Goal: Information Seeking & Learning: Learn about a topic

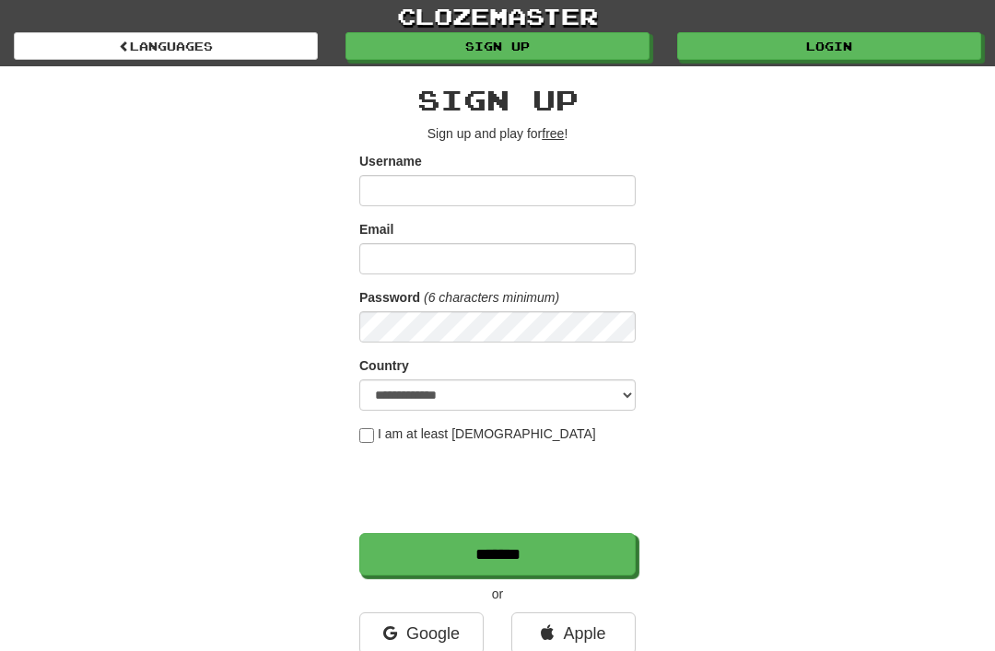
click at [872, 36] on link "Login" at bounding box center [829, 46] width 304 height 28
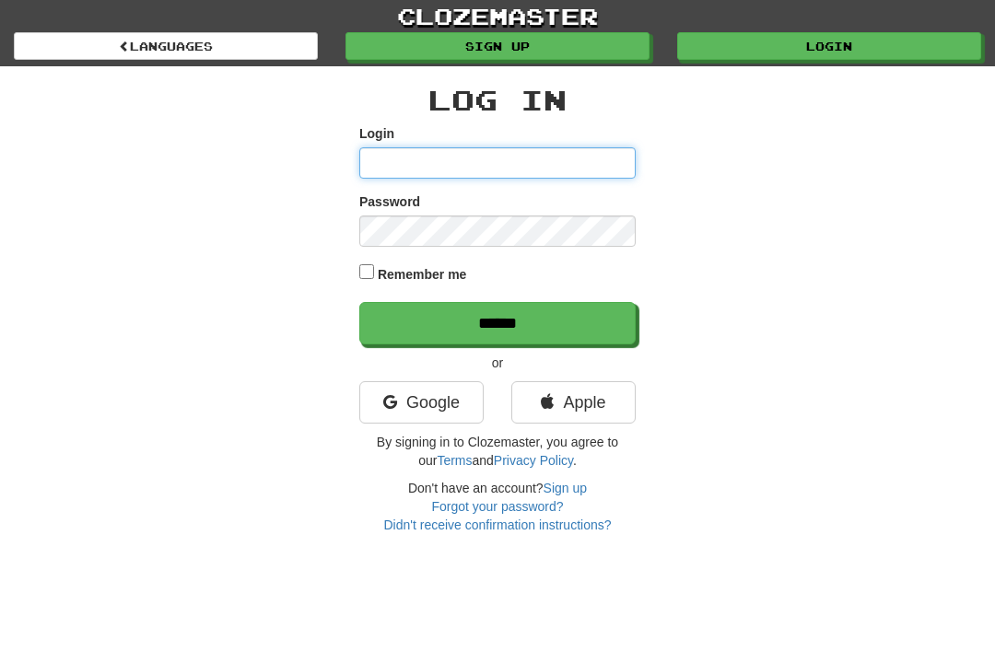
type input "**********"
click at [497, 321] on input "******" at bounding box center [497, 323] width 276 height 42
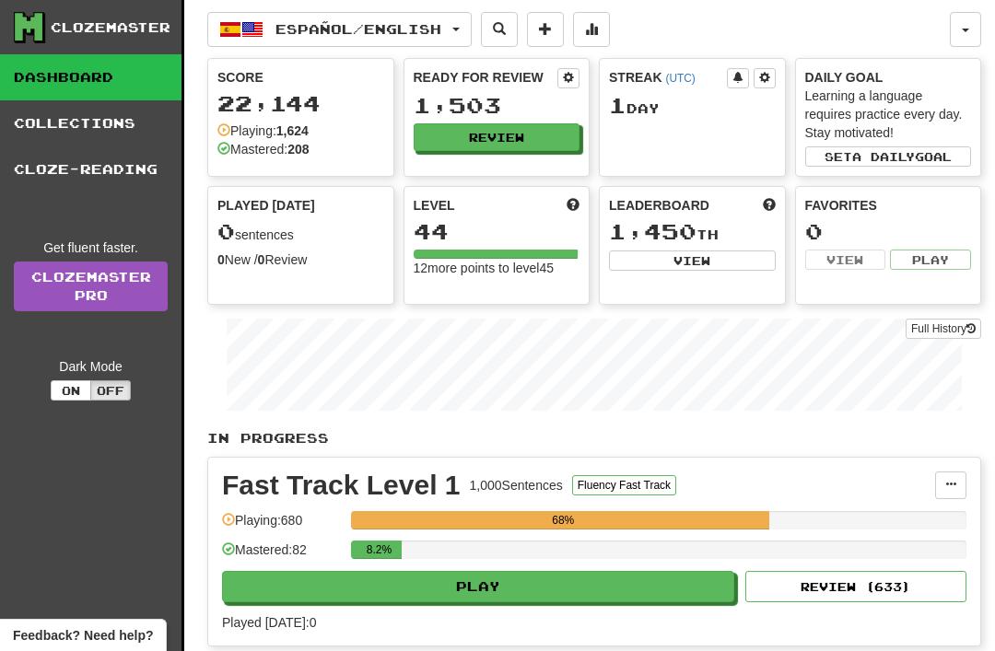
click at [469, 34] on button "Español / English" at bounding box center [339, 29] width 264 height 35
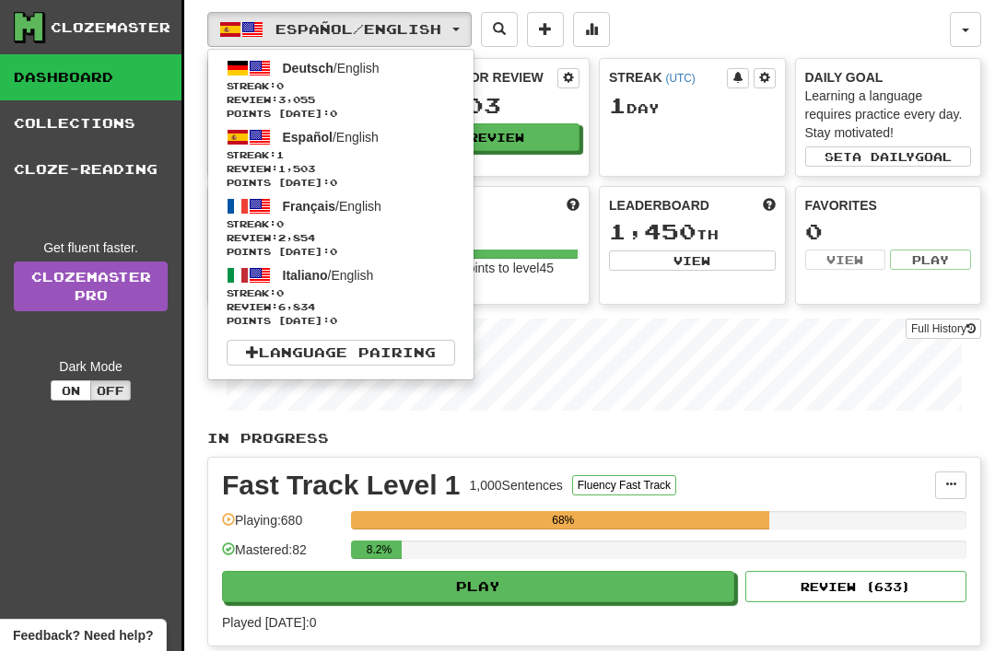
click at [306, 73] on span "Deutsch" at bounding box center [308, 68] width 51 height 15
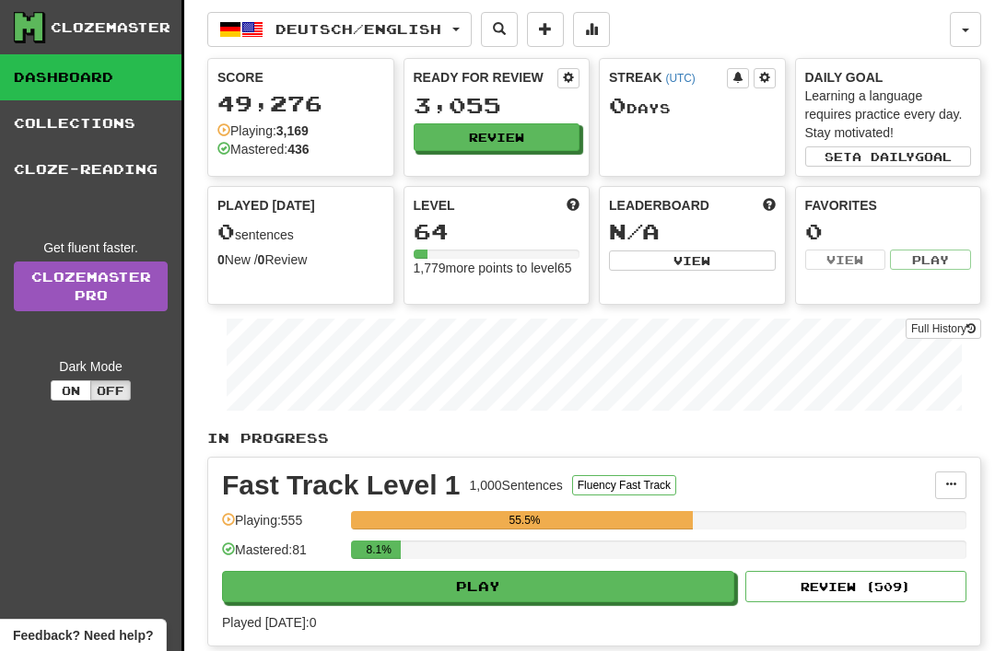
click at [383, 596] on button "Play" at bounding box center [478, 586] width 512 height 31
select select "**"
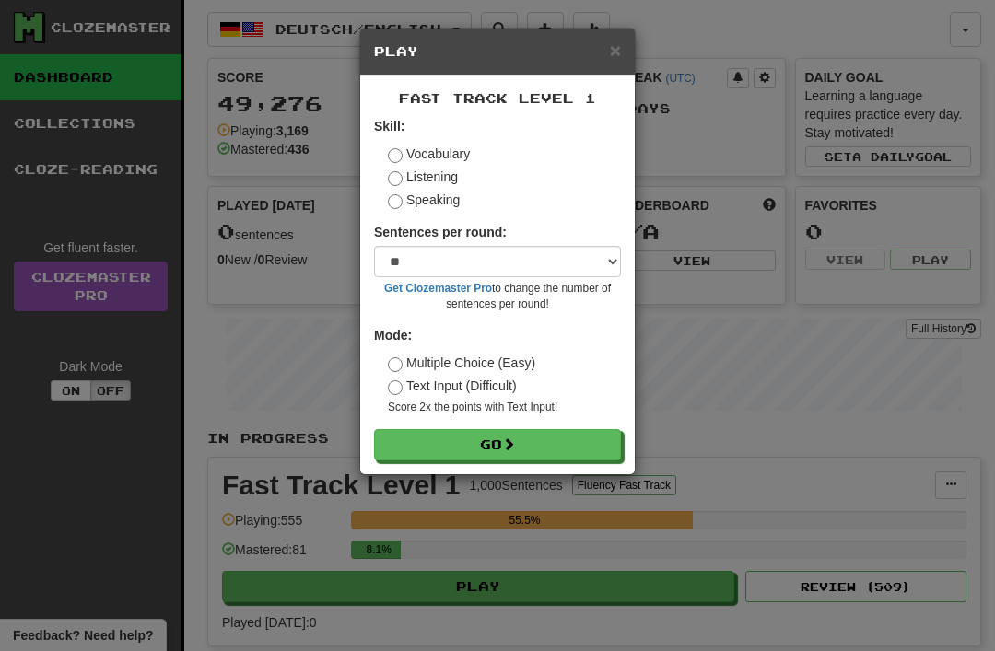
click at [409, 448] on button "Go" at bounding box center [497, 444] width 247 height 31
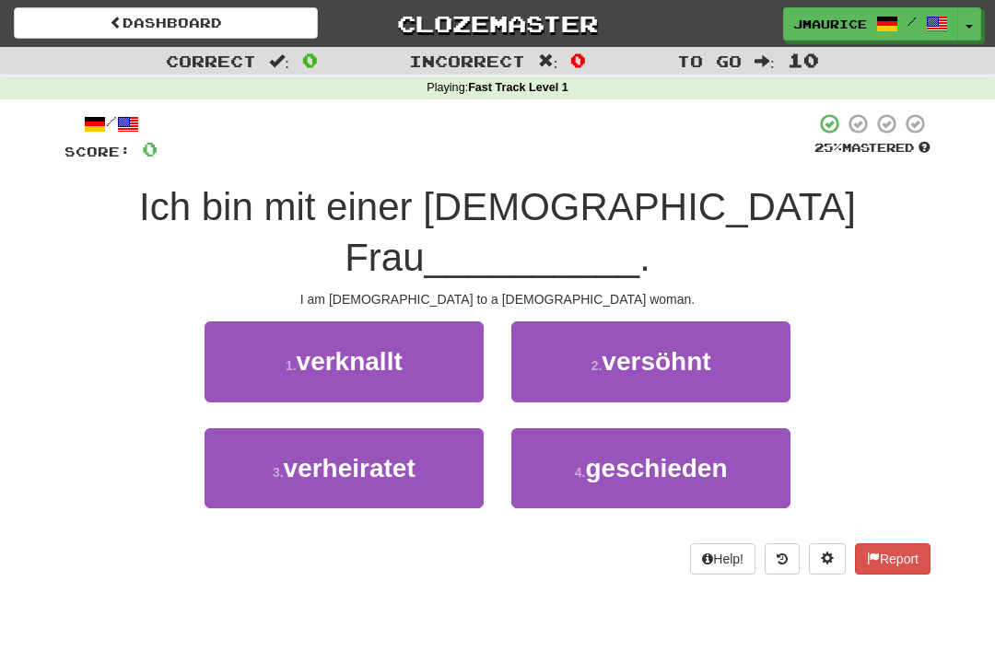
click at [329, 454] on span "verheiratet" at bounding box center [350, 468] width 132 height 29
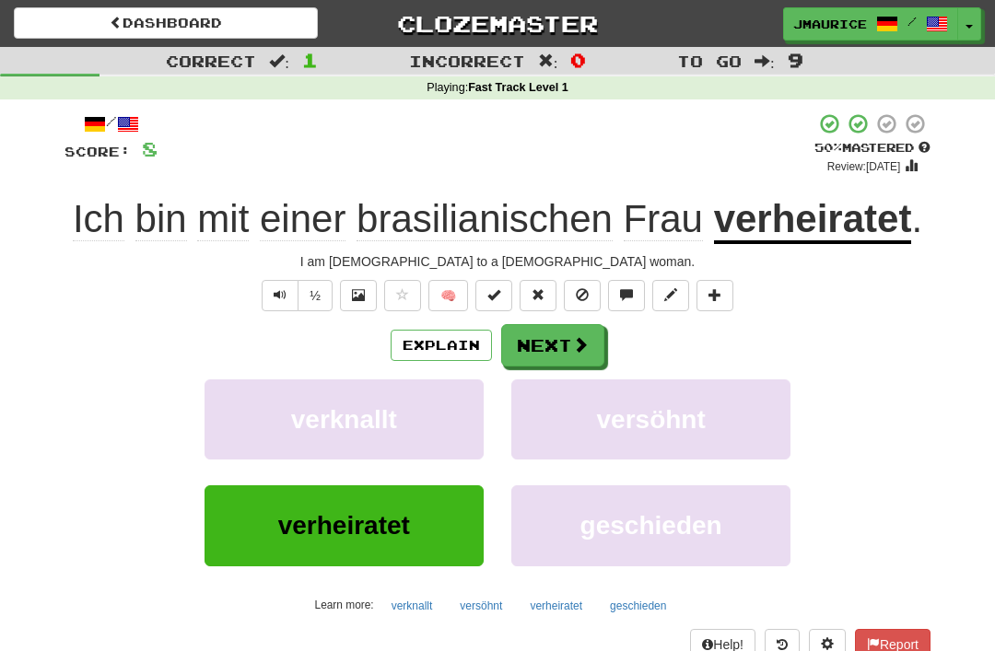
click at [549, 355] on button "Next" at bounding box center [552, 345] width 103 height 42
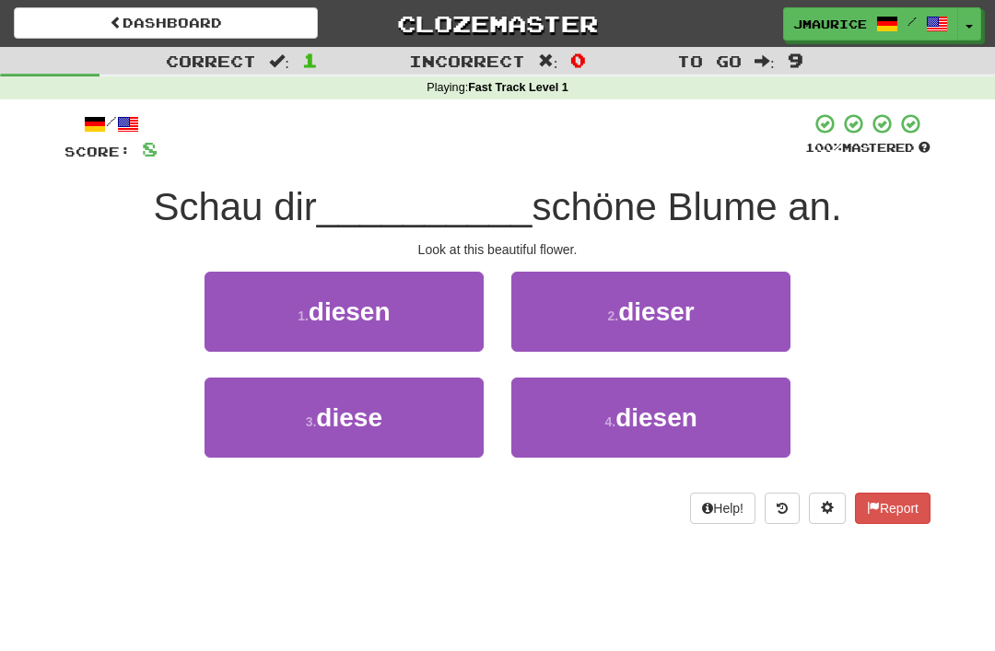
click at [379, 420] on span "diese" at bounding box center [349, 417] width 66 height 29
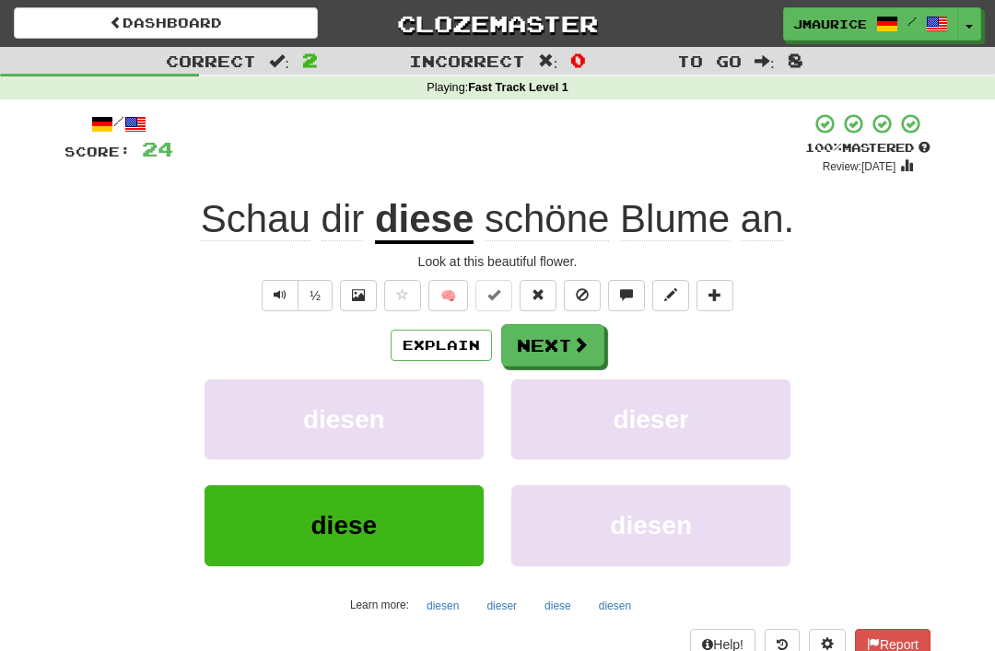
click at [530, 348] on button "Next" at bounding box center [552, 345] width 103 height 42
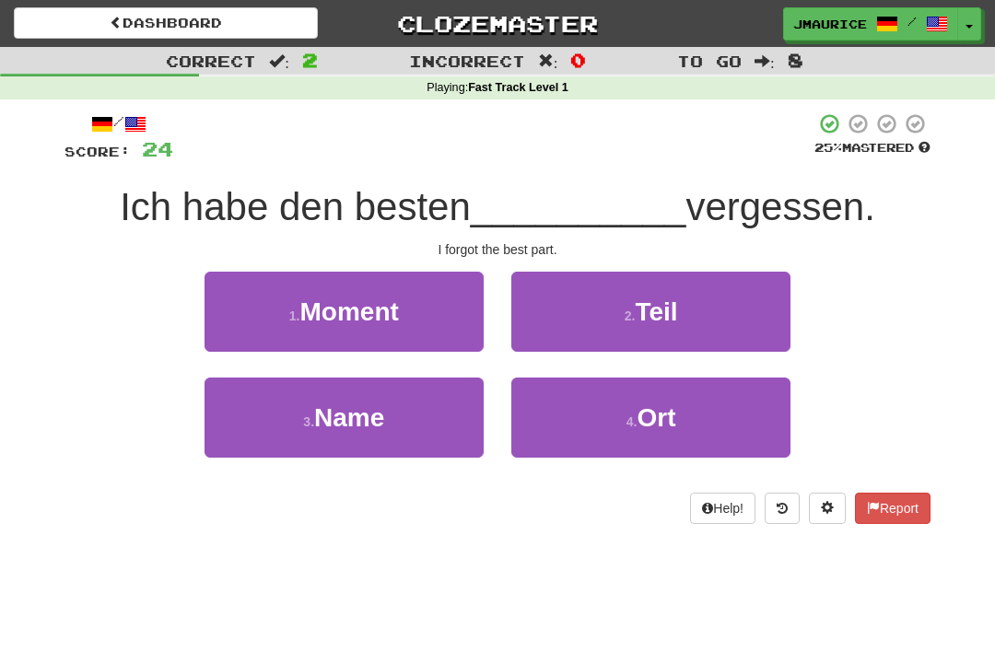
click at [564, 332] on button "2 . Teil" at bounding box center [650, 312] width 279 height 80
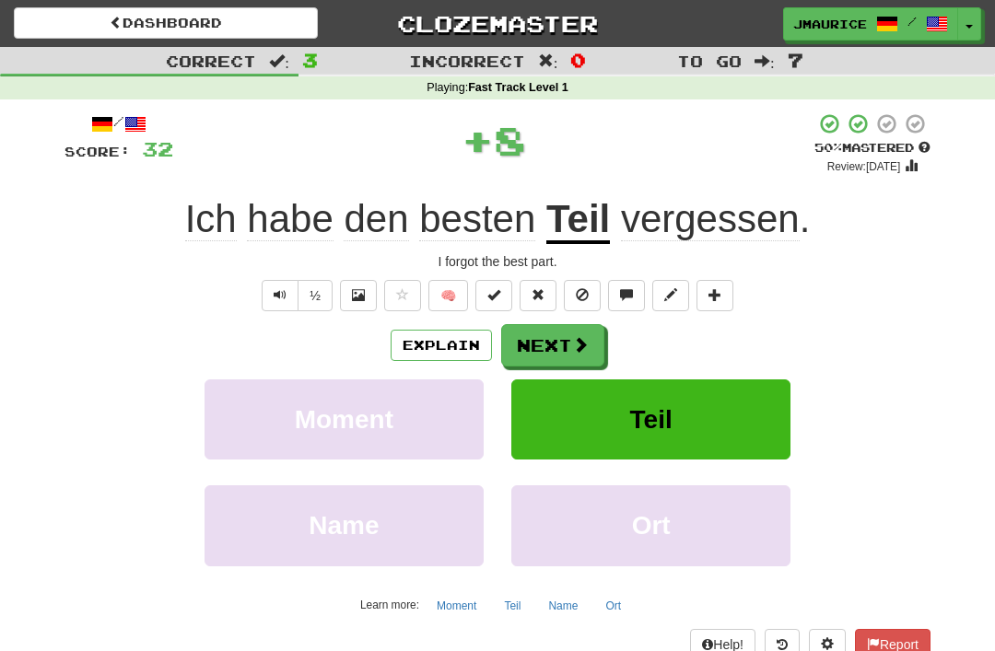
click at [526, 341] on button "Next" at bounding box center [552, 345] width 103 height 42
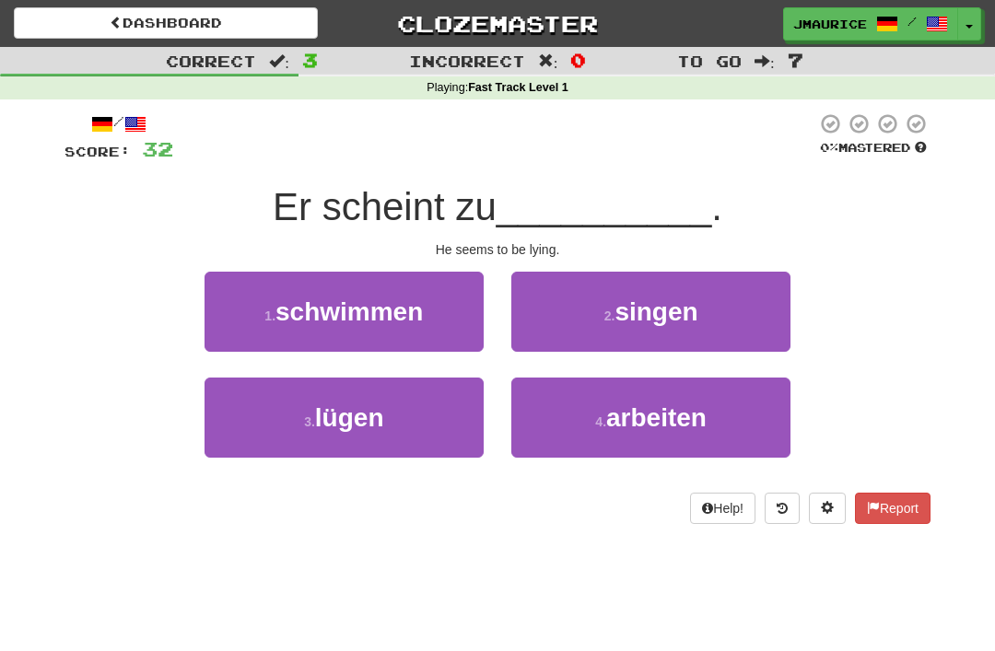
click at [368, 422] on span "lügen" at bounding box center [349, 417] width 69 height 29
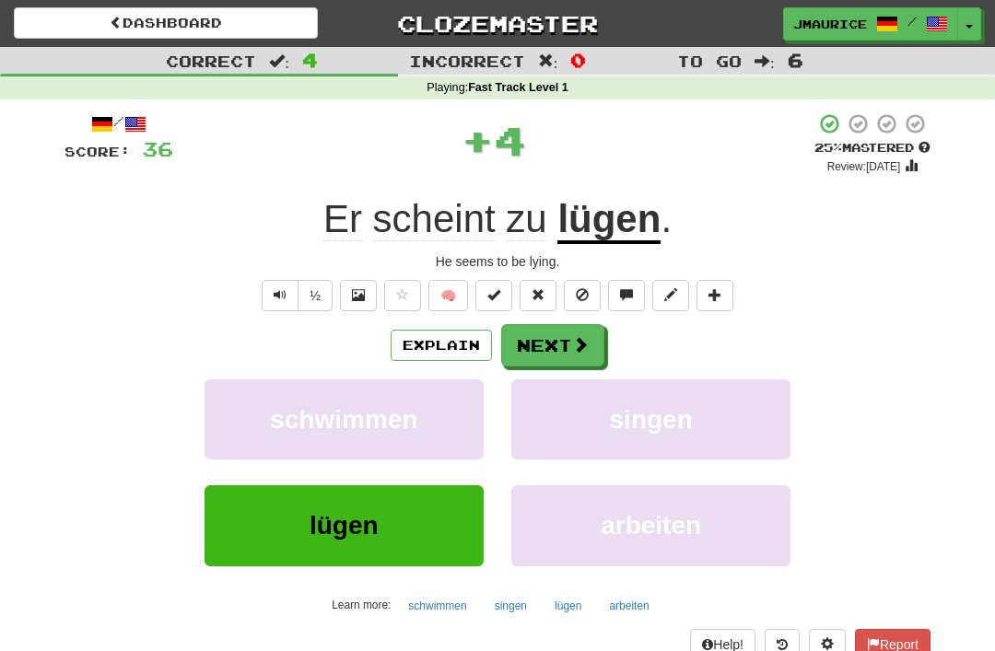
click at [541, 354] on button "Next" at bounding box center [552, 345] width 103 height 42
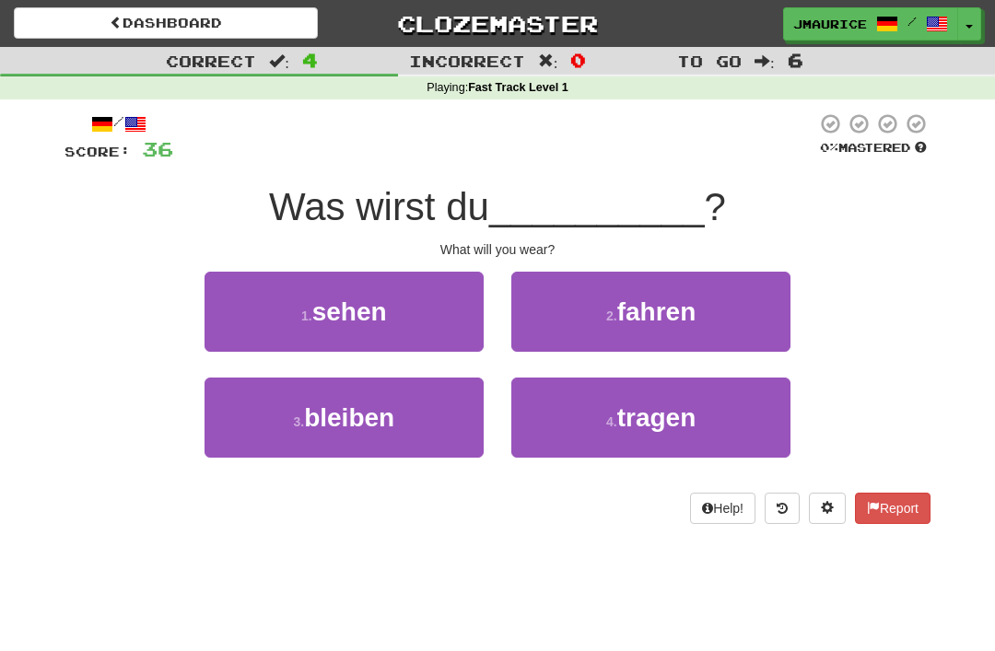
click at [548, 407] on button "4 . tragen" at bounding box center [650, 418] width 279 height 80
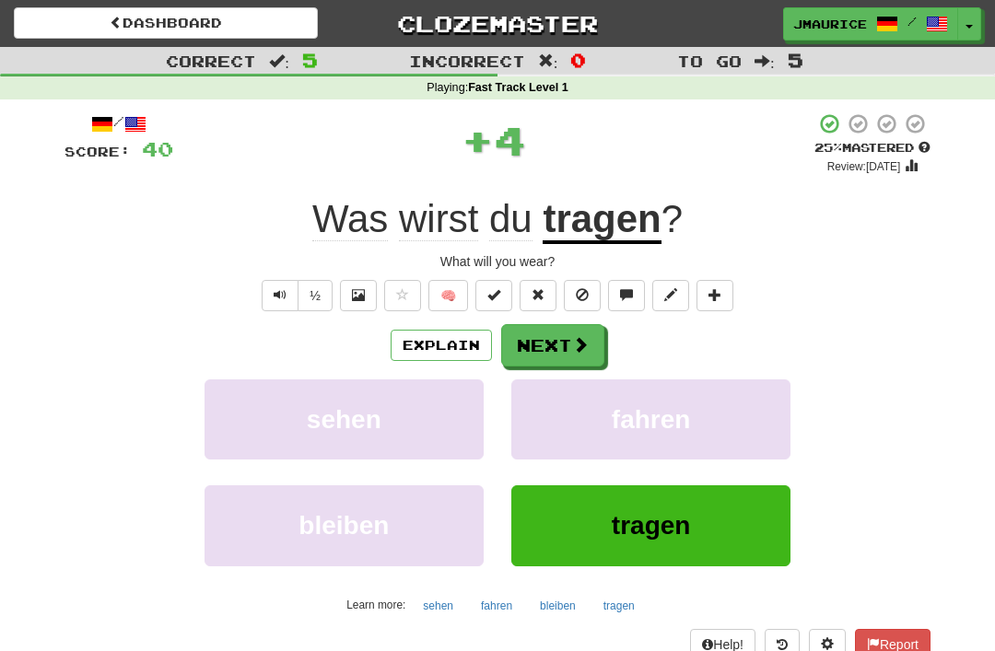
click at [547, 338] on button "Next" at bounding box center [552, 345] width 103 height 42
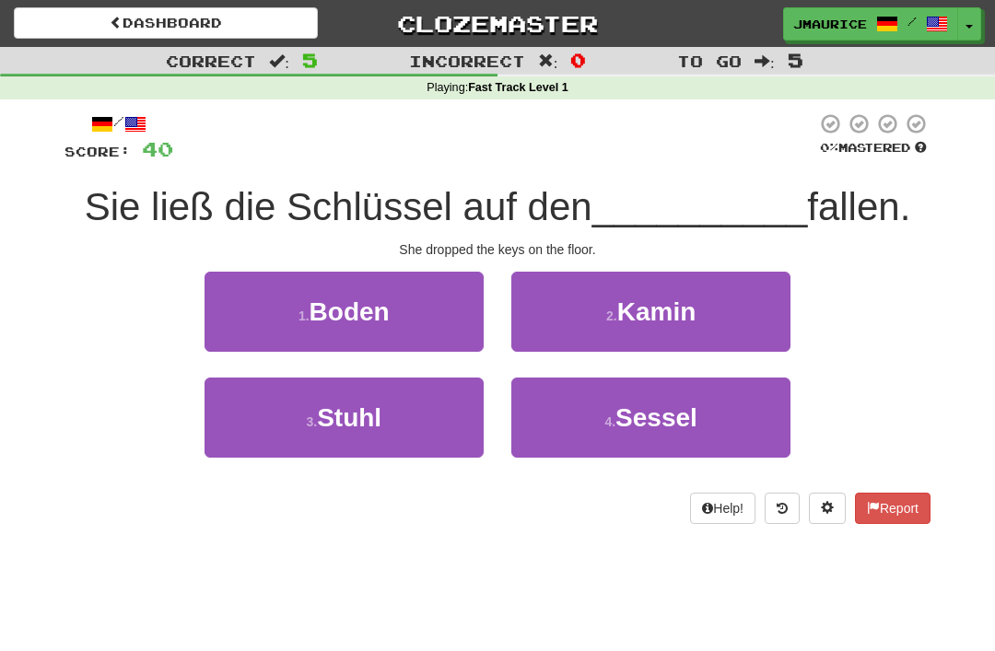
click at [282, 303] on button "1 . Boden" at bounding box center [343, 312] width 279 height 80
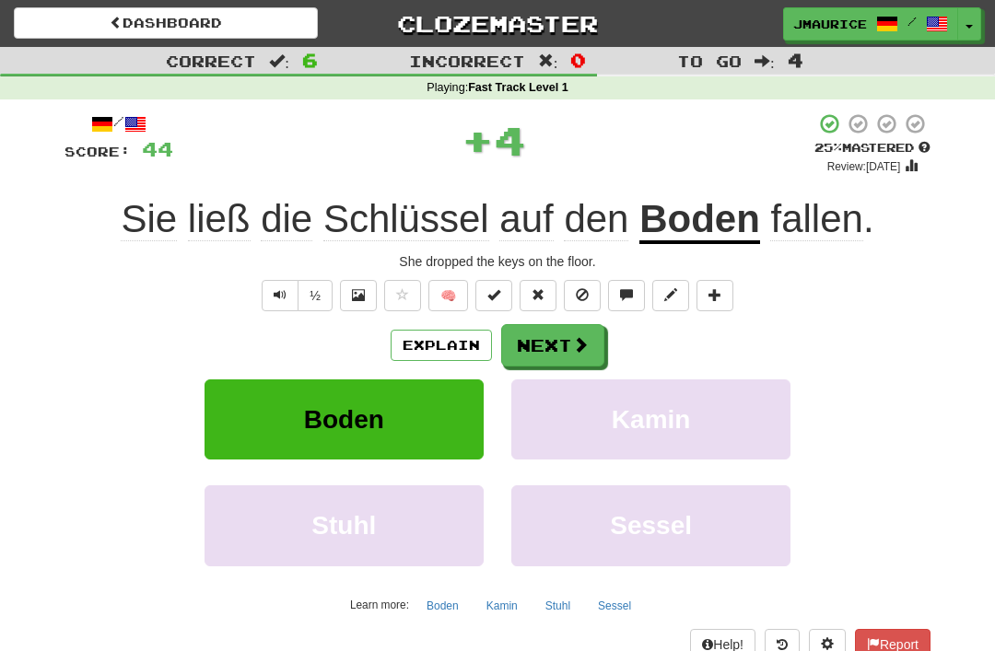
click at [542, 353] on button "Next" at bounding box center [552, 345] width 103 height 42
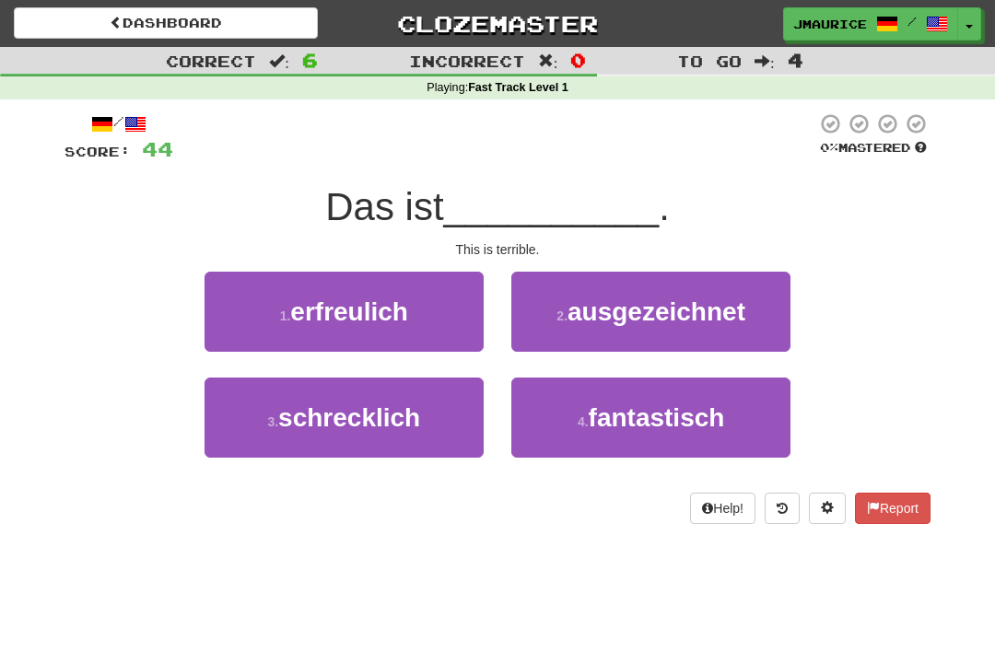
click at [351, 414] on span "schrecklich" at bounding box center [349, 417] width 142 height 29
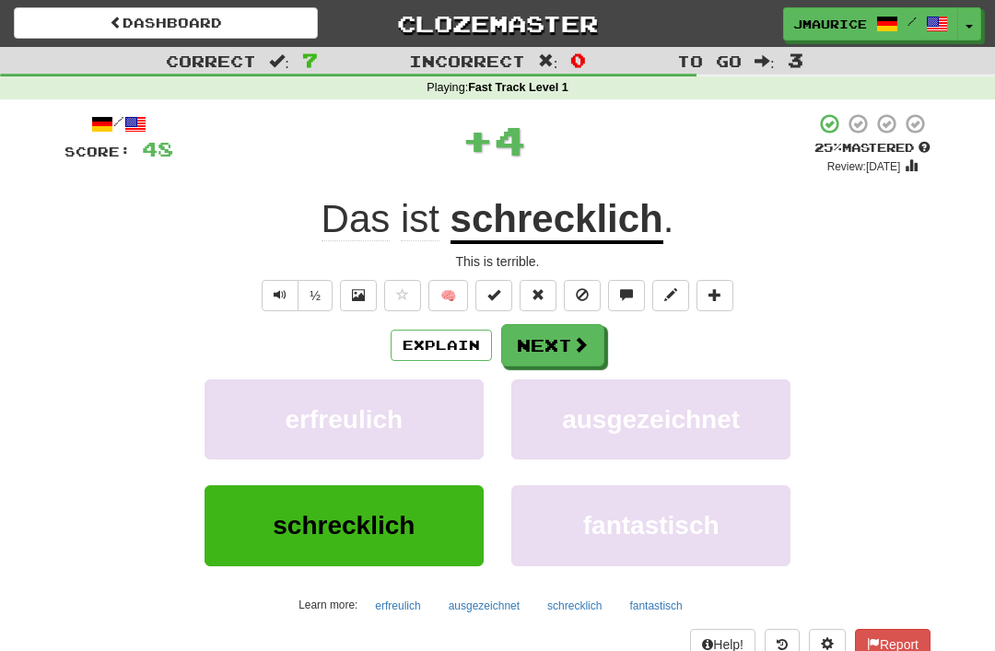
click at [537, 342] on button "Next" at bounding box center [552, 345] width 103 height 42
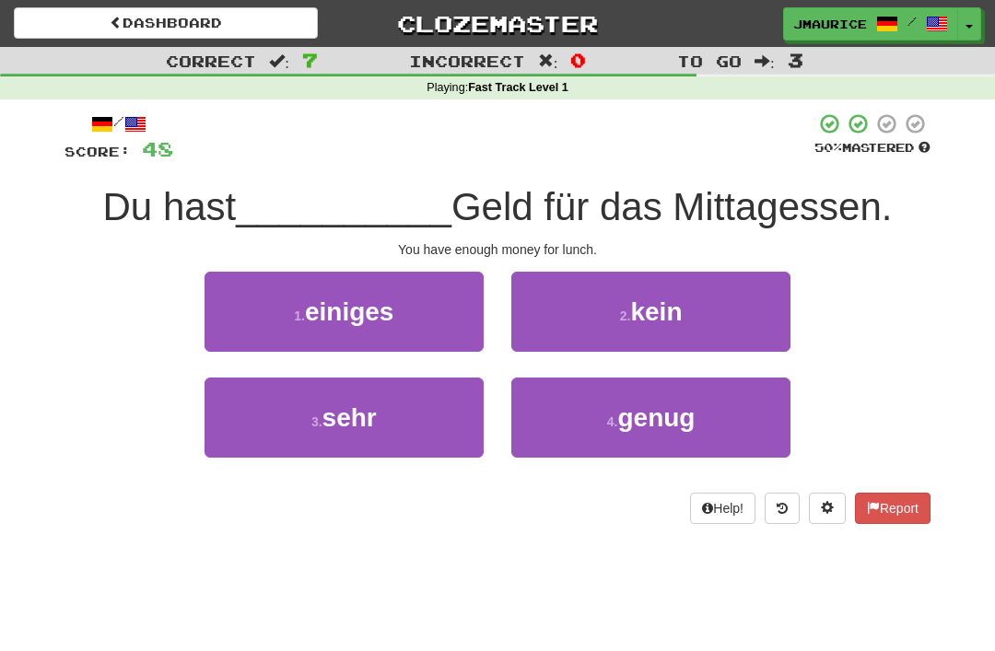
click at [563, 423] on button "4 . genug" at bounding box center [650, 418] width 279 height 80
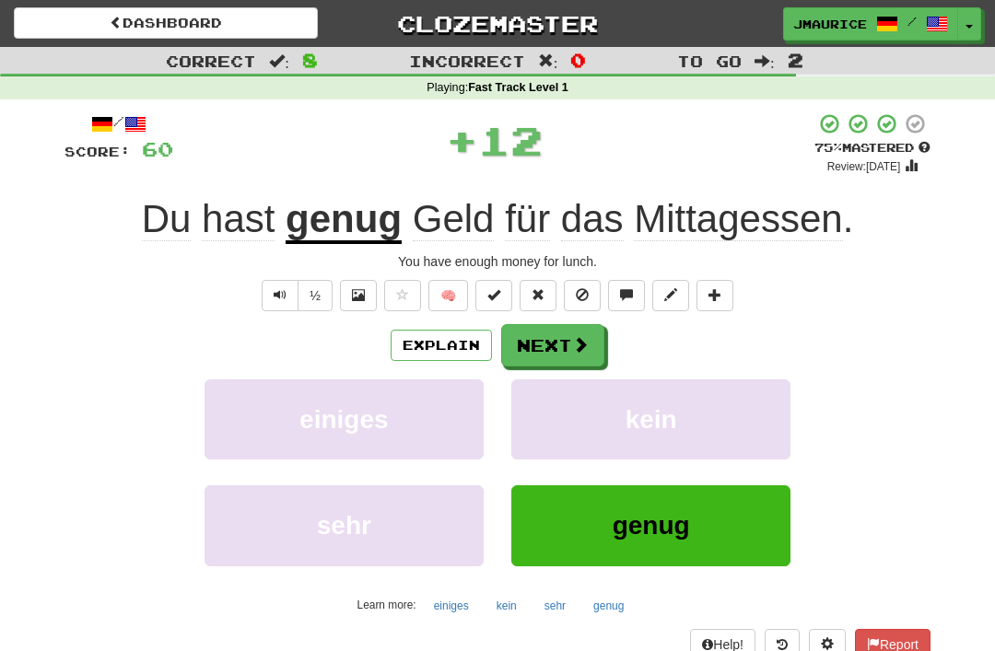
click at [534, 338] on button "Next" at bounding box center [552, 345] width 103 height 42
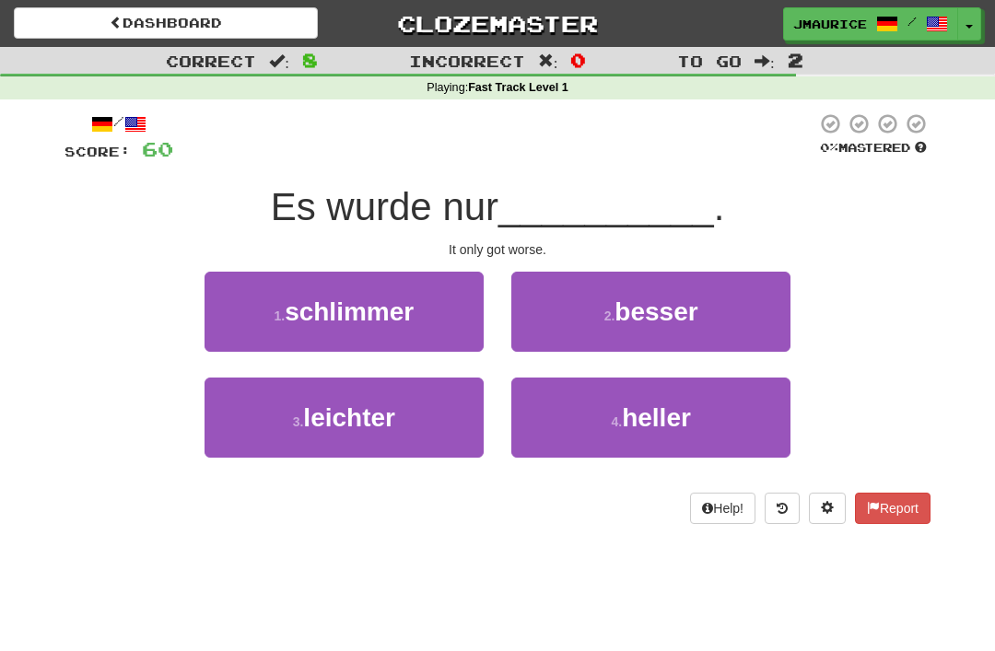
click at [371, 315] on span "schlimmer" at bounding box center [349, 311] width 129 height 29
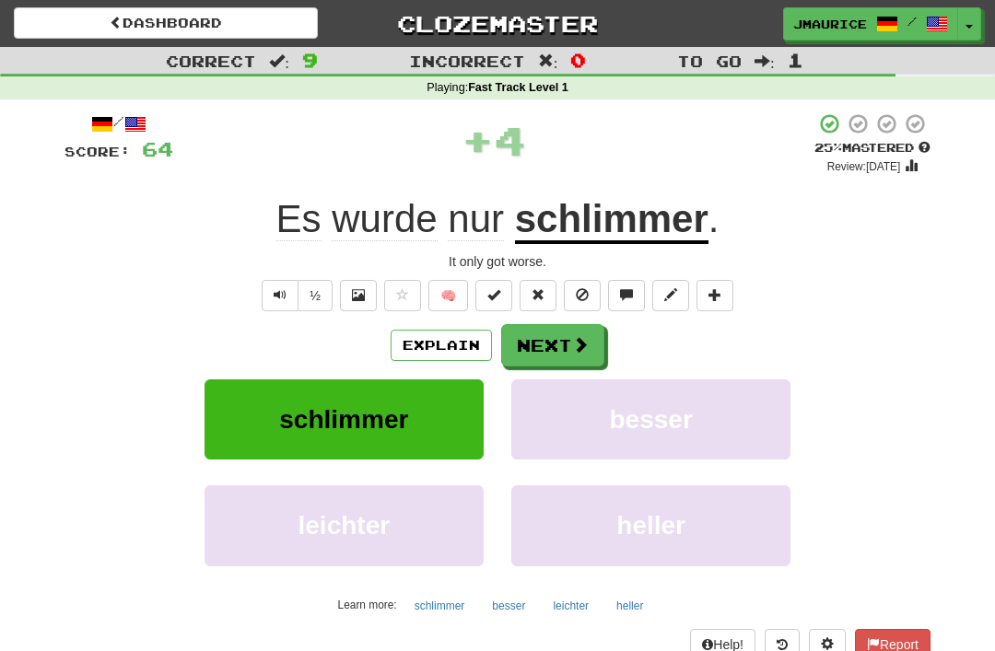
click at [544, 329] on button "Next" at bounding box center [552, 345] width 103 height 42
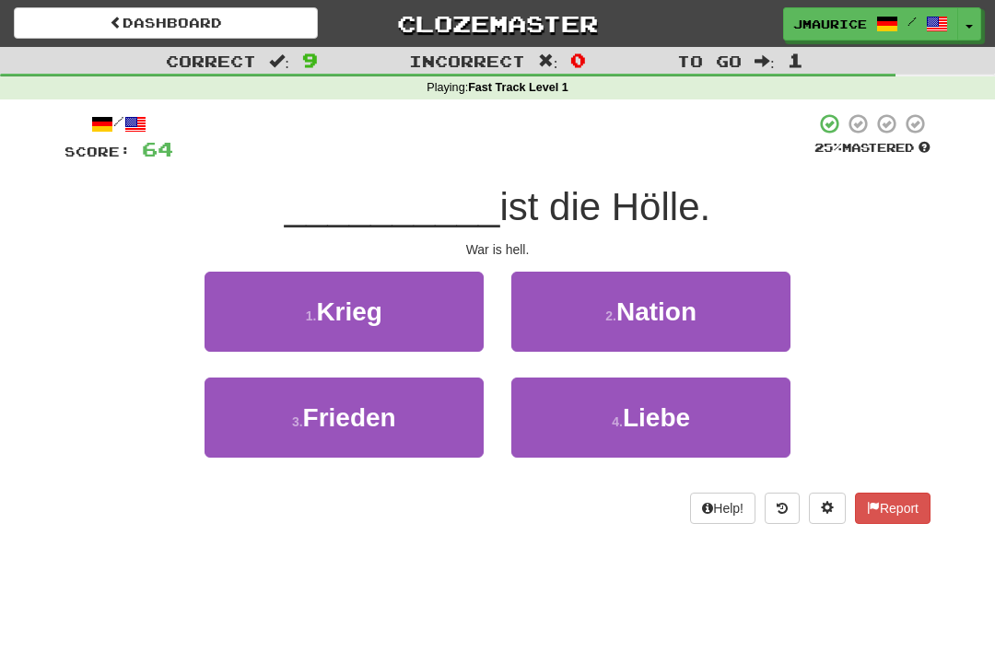
click at [361, 343] on button "1 . Krieg" at bounding box center [343, 312] width 279 height 80
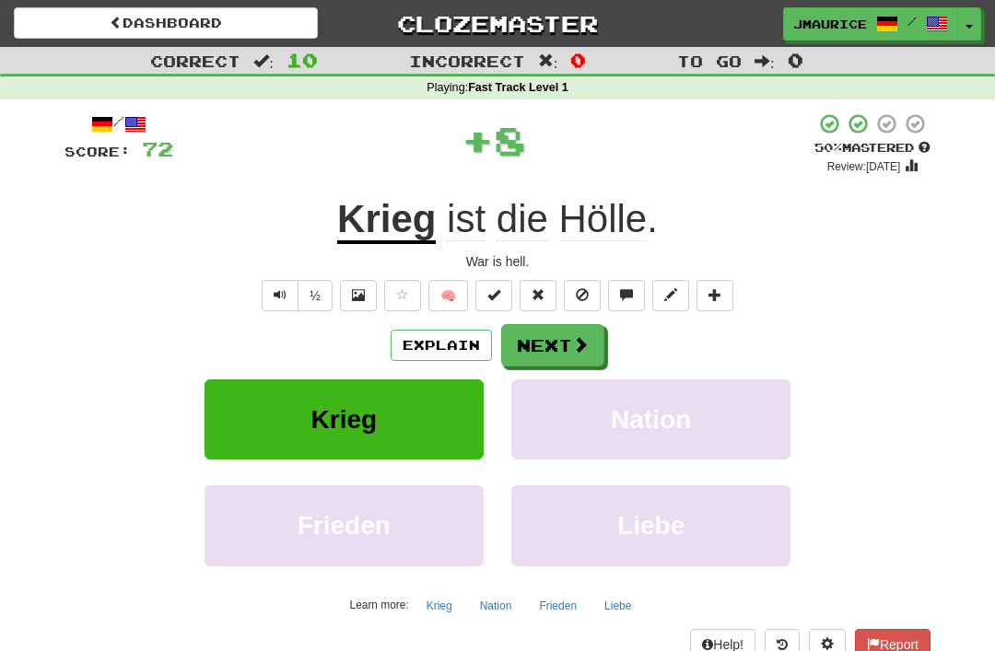
click at [545, 346] on button "Next" at bounding box center [552, 345] width 103 height 42
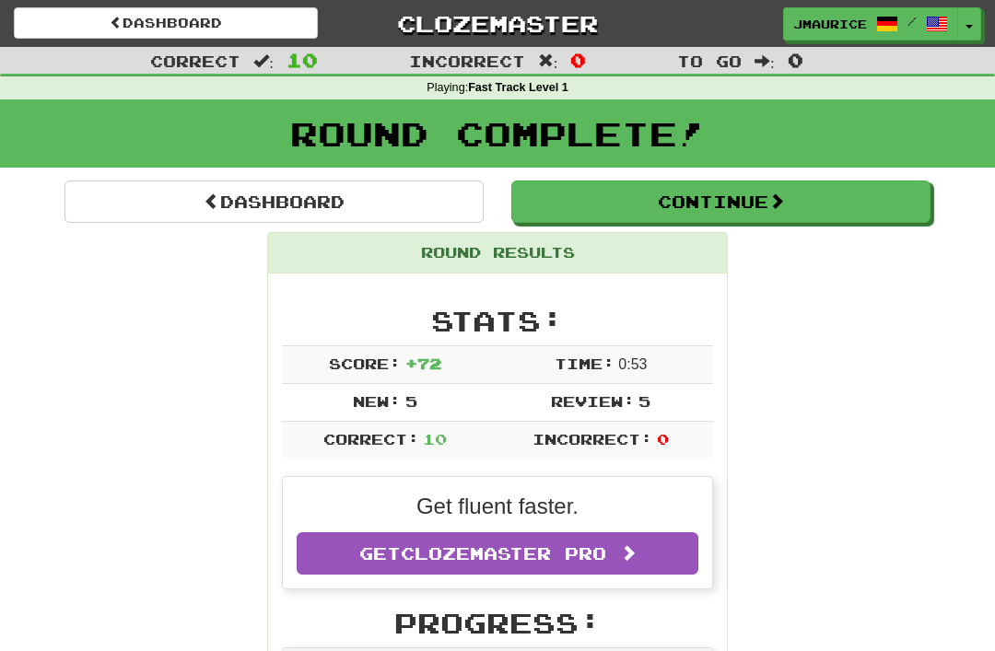
click at [207, 203] on span at bounding box center [212, 200] width 17 height 17
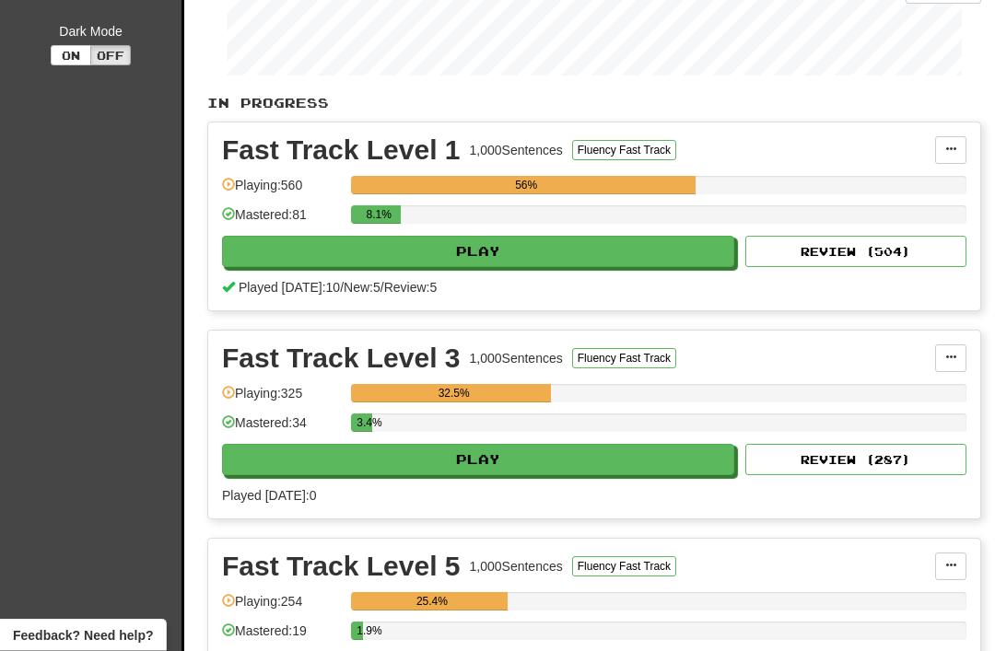
scroll to position [410, 0]
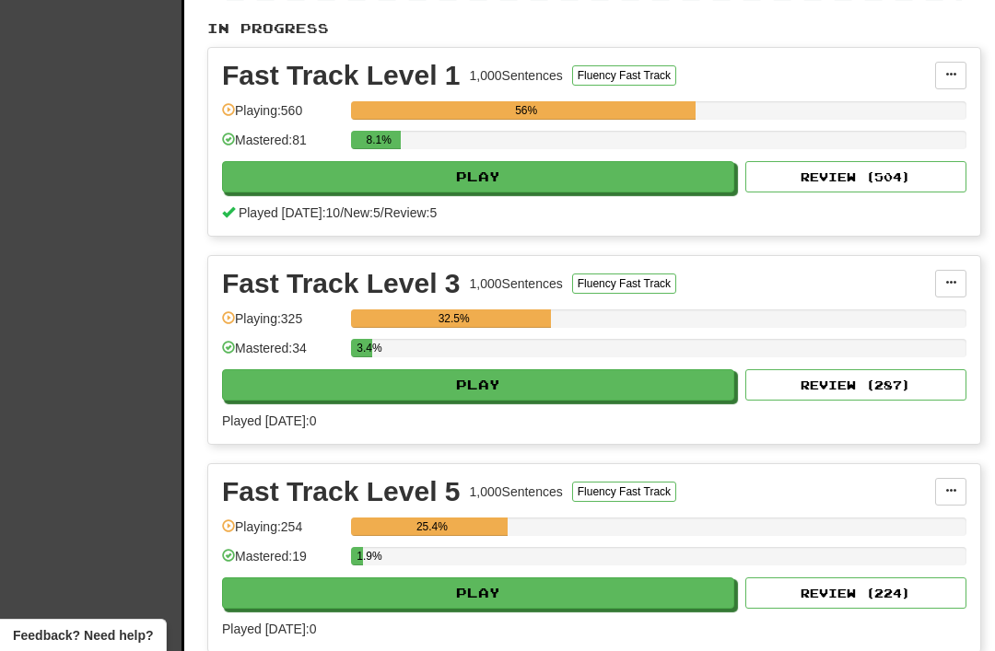
click at [263, 395] on button "Play" at bounding box center [478, 384] width 512 height 31
select select "**"
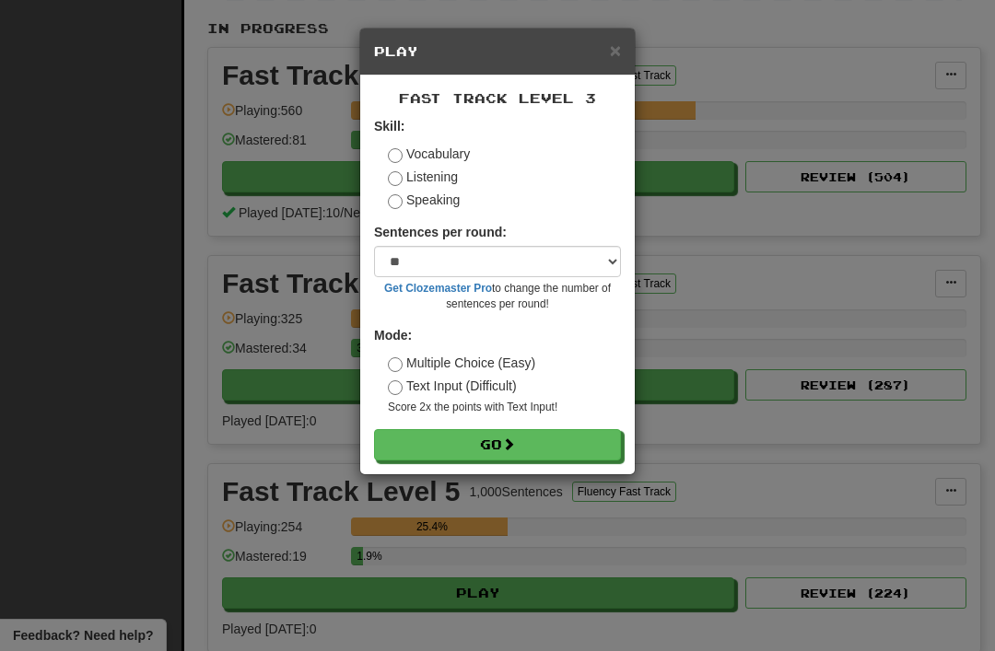
click at [442, 443] on button "Go" at bounding box center [497, 444] width 247 height 31
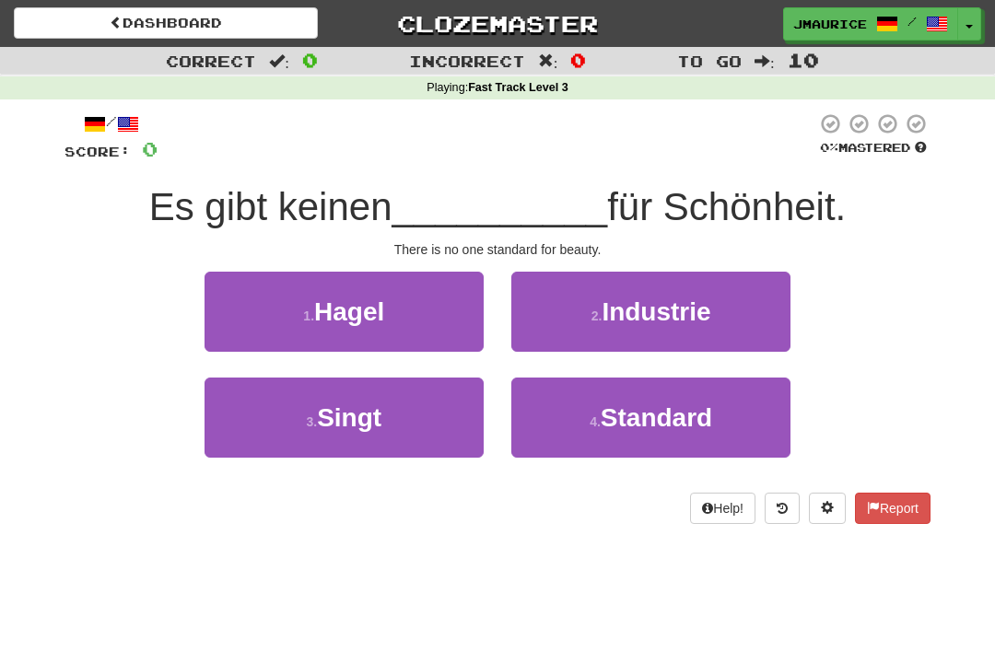
click at [572, 425] on button "4 . Standard" at bounding box center [650, 418] width 279 height 80
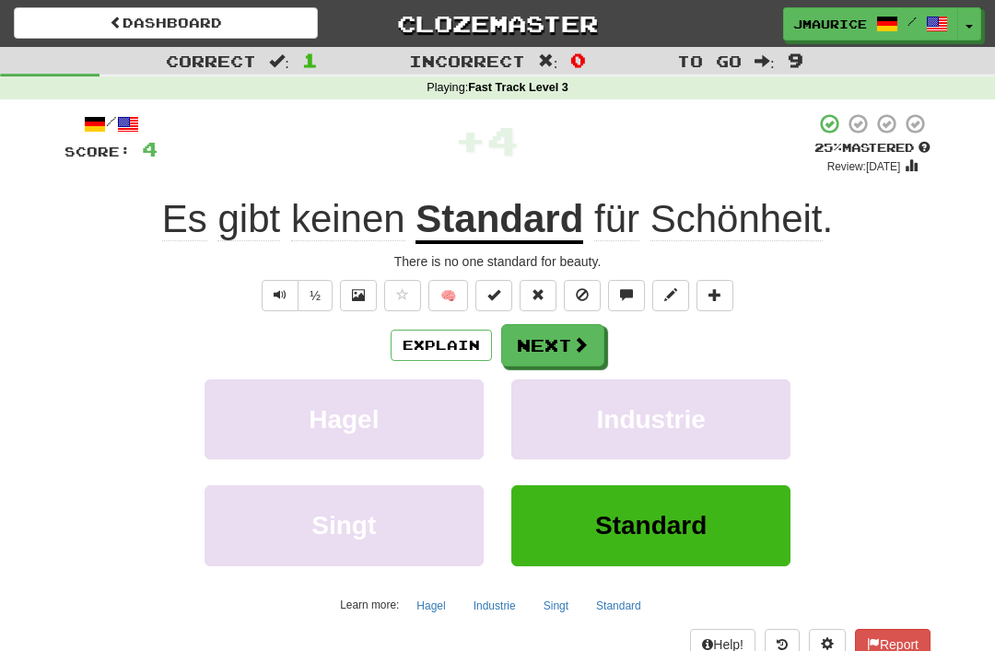
click at [533, 343] on button "Next" at bounding box center [552, 345] width 103 height 42
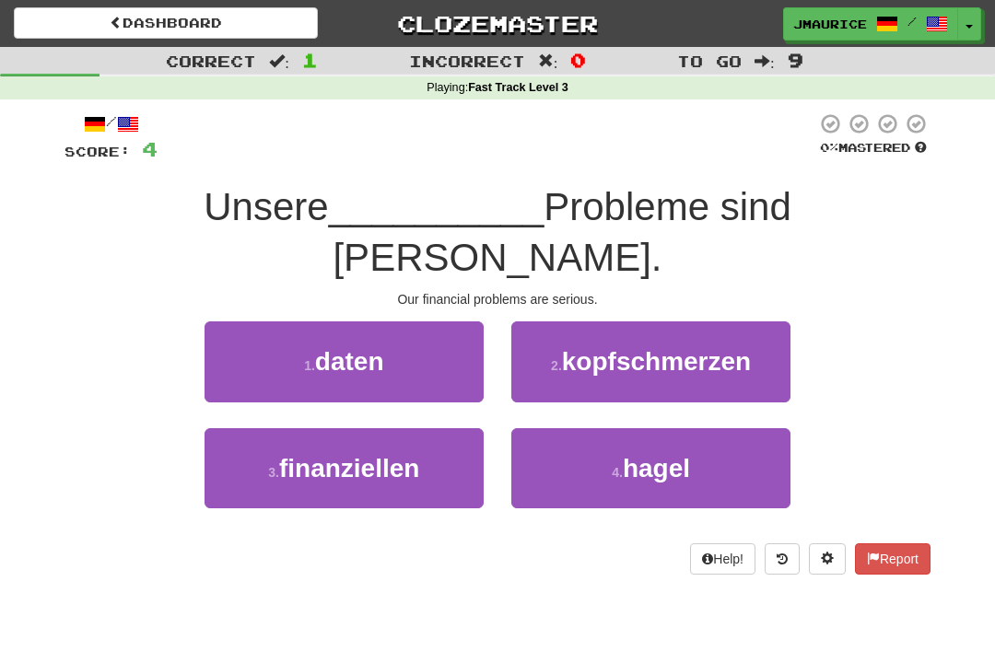
click at [361, 454] on span "finanziellen" at bounding box center [349, 468] width 140 height 29
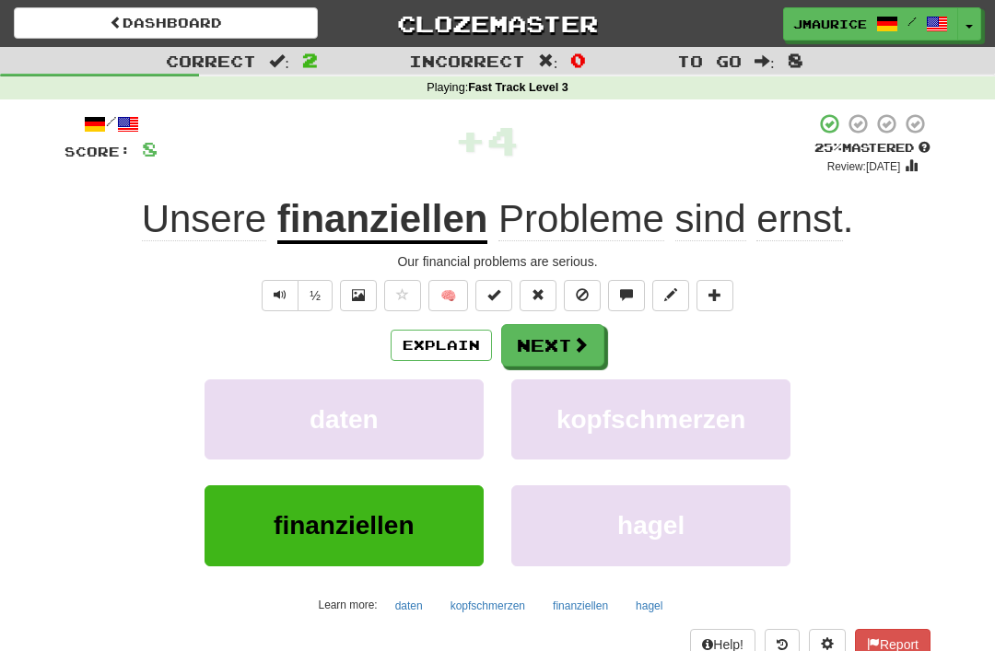
click at [536, 350] on button "Next" at bounding box center [552, 345] width 103 height 42
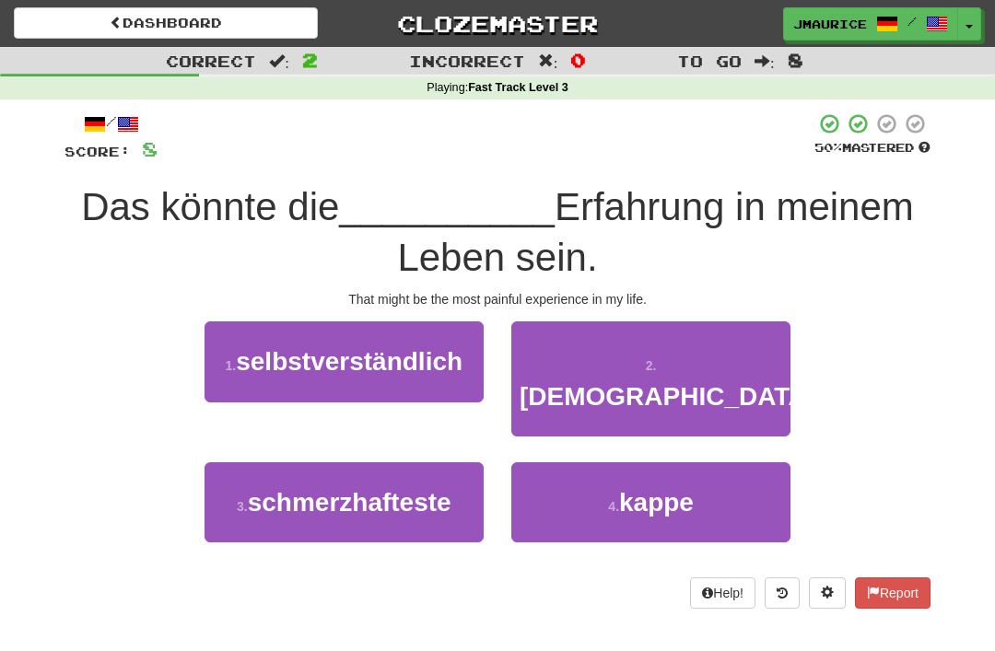
click at [345, 365] on span "selbstverständlich" at bounding box center [349, 361] width 227 height 29
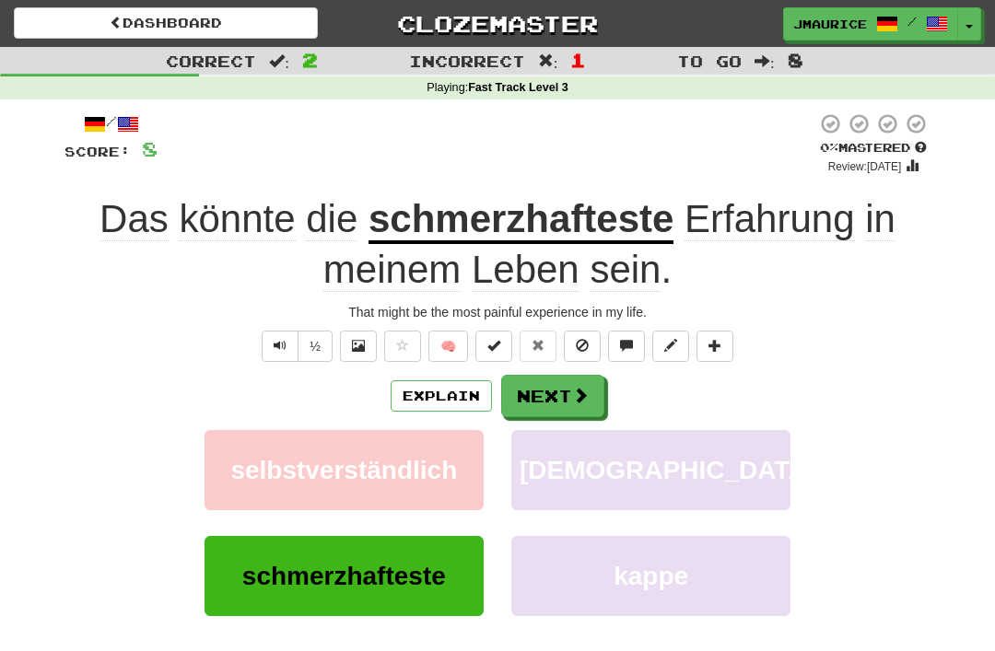
click at [524, 410] on button "Next" at bounding box center [552, 396] width 103 height 42
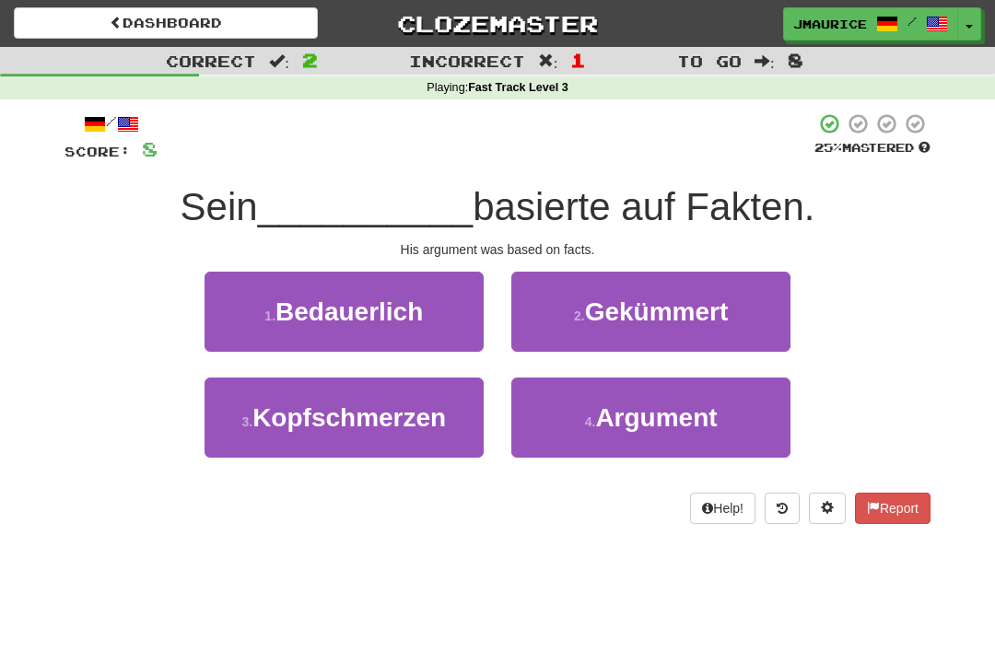
click at [568, 436] on button "4 . Argument" at bounding box center [650, 418] width 279 height 80
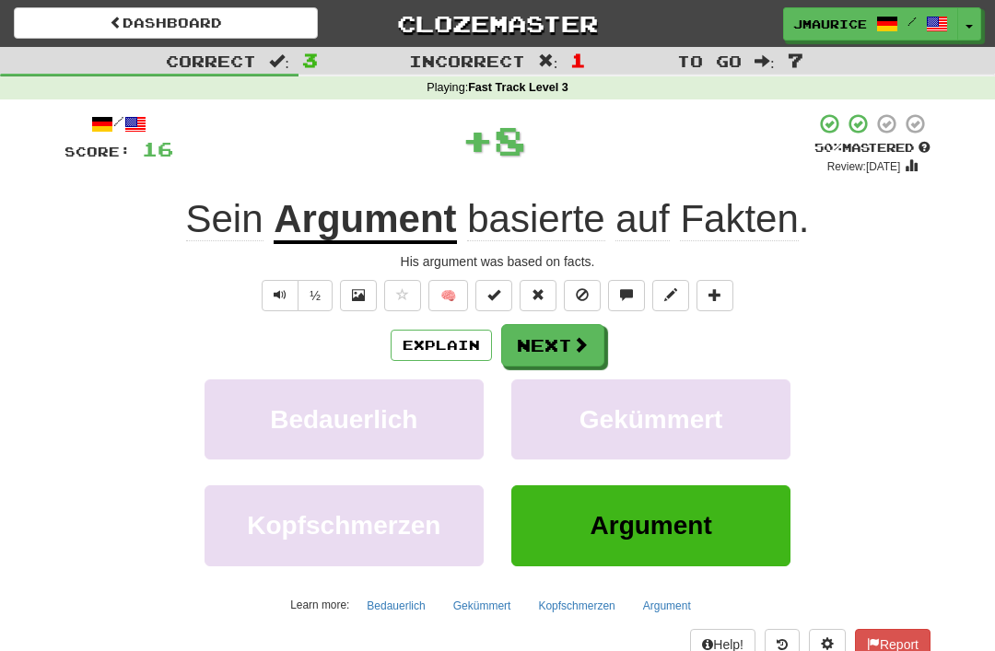
click at [543, 348] on button "Next" at bounding box center [552, 345] width 103 height 42
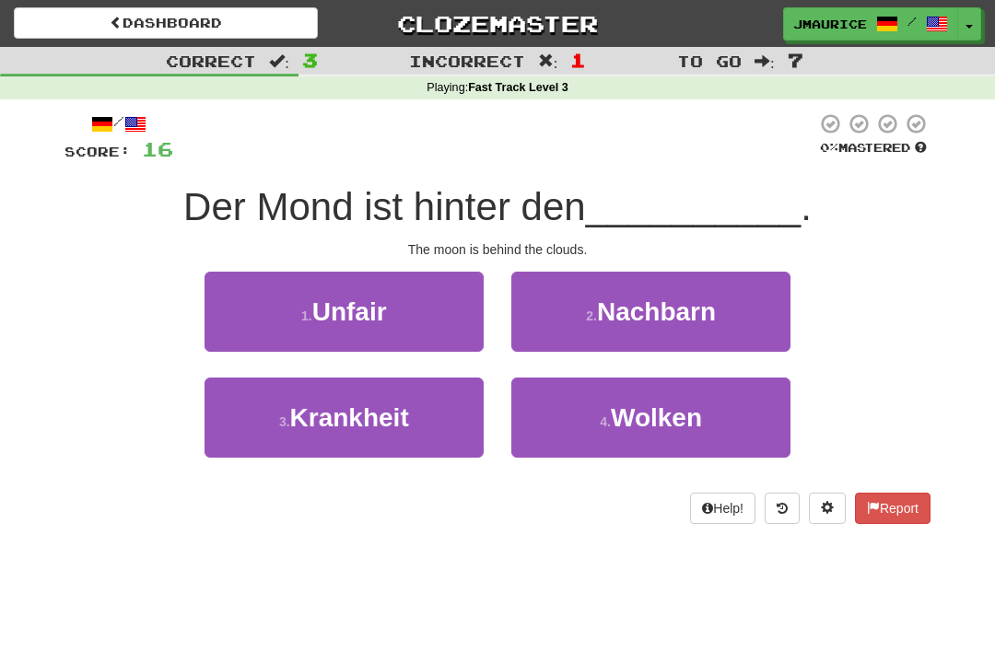
click at [587, 427] on button "4 . Wolken" at bounding box center [650, 418] width 279 height 80
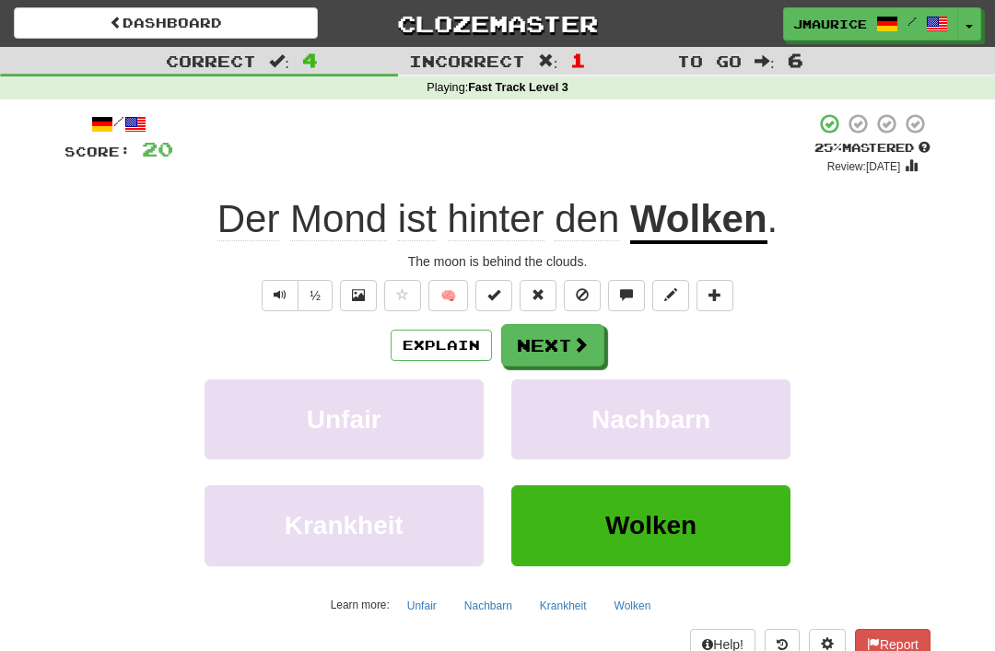
click at [528, 341] on button "Next" at bounding box center [552, 345] width 103 height 42
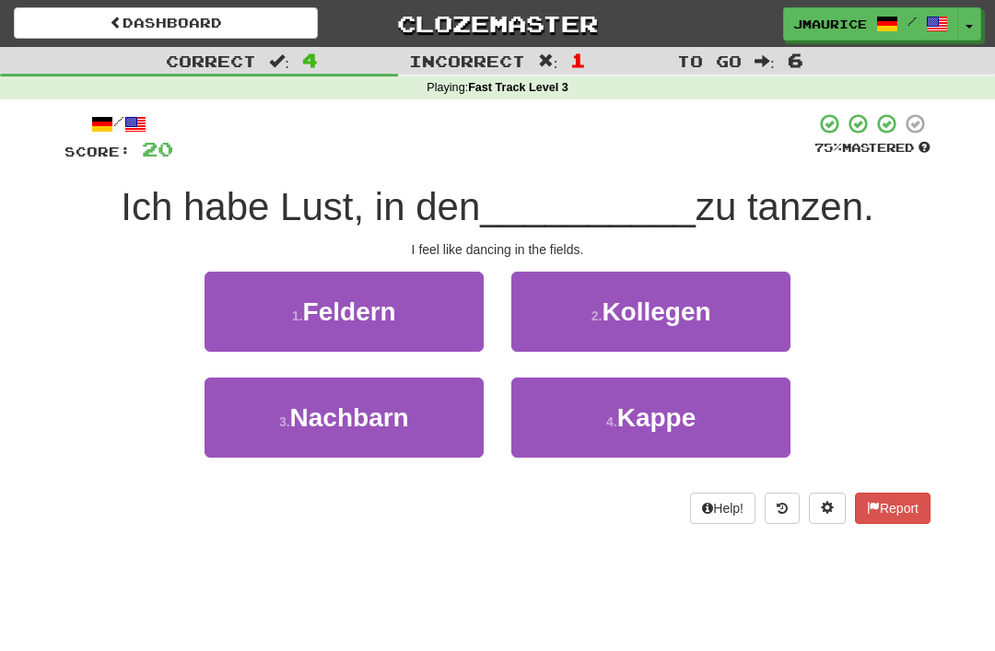
click at [332, 334] on button "1 . Feldern" at bounding box center [343, 312] width 279 height 80
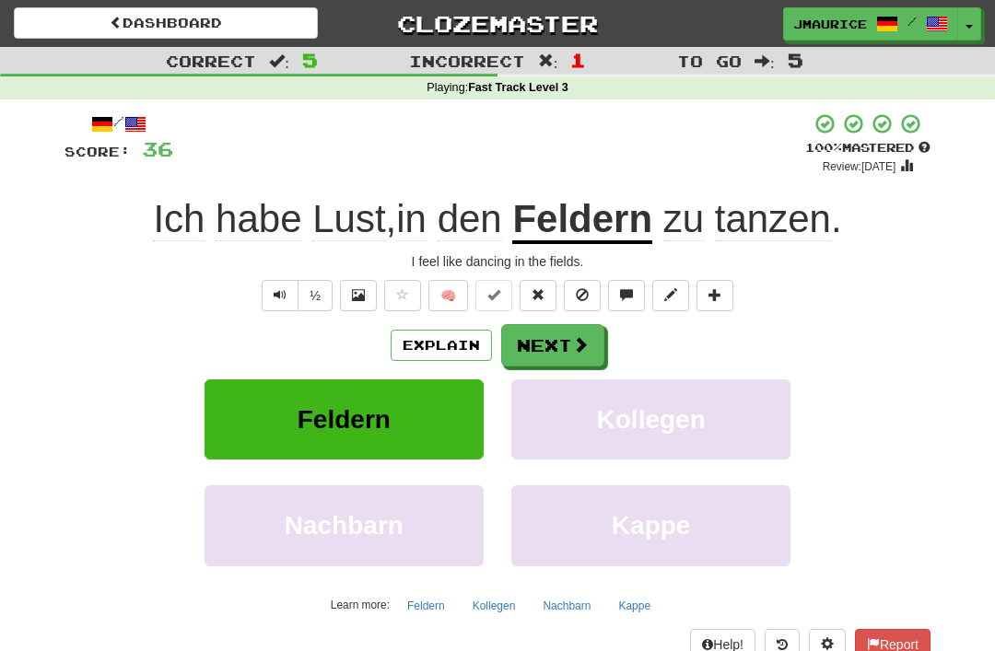
click at [535, 344] on button "Next" at bounding box center [552, 345] width 103 height 42
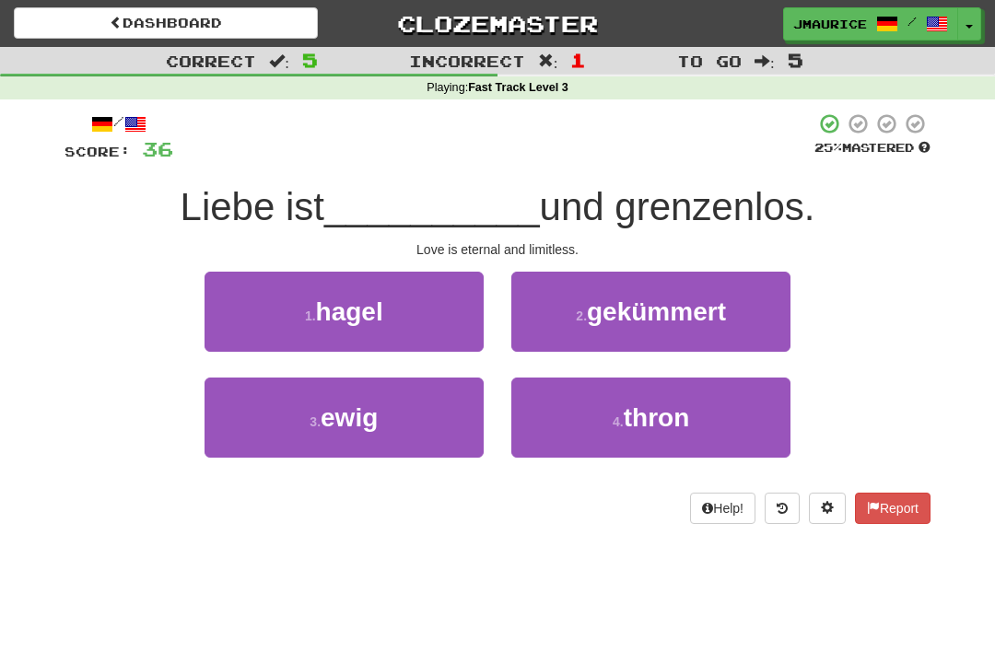
click at [356, 418] on span "ewig" at bounding box center [348, 417] width 57 height 29
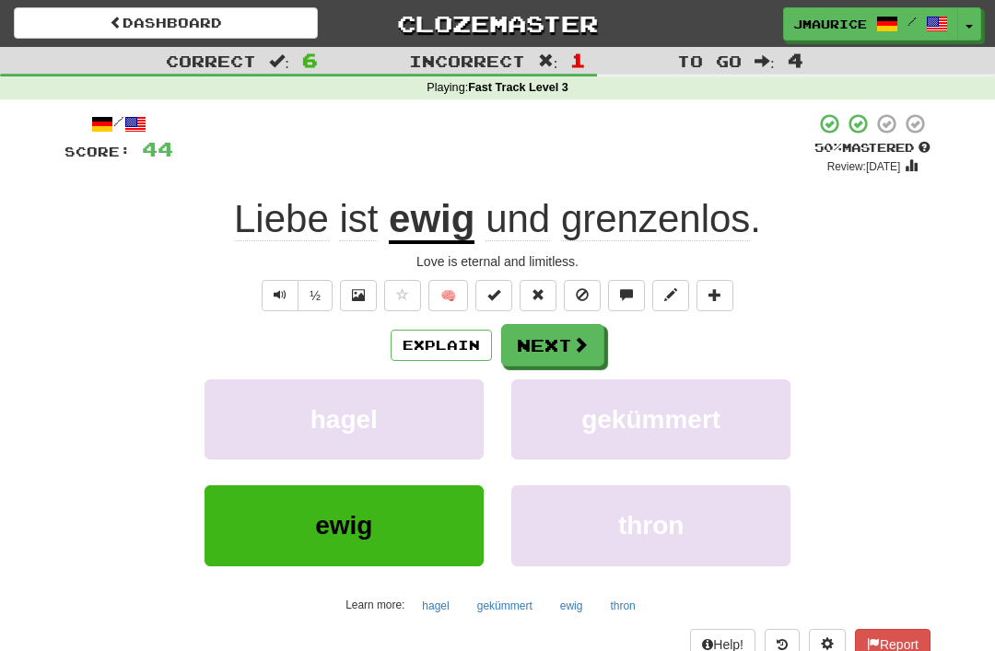
click at [561, 348] on button "Next" at bounding box center [552, 345] width 103 height 42
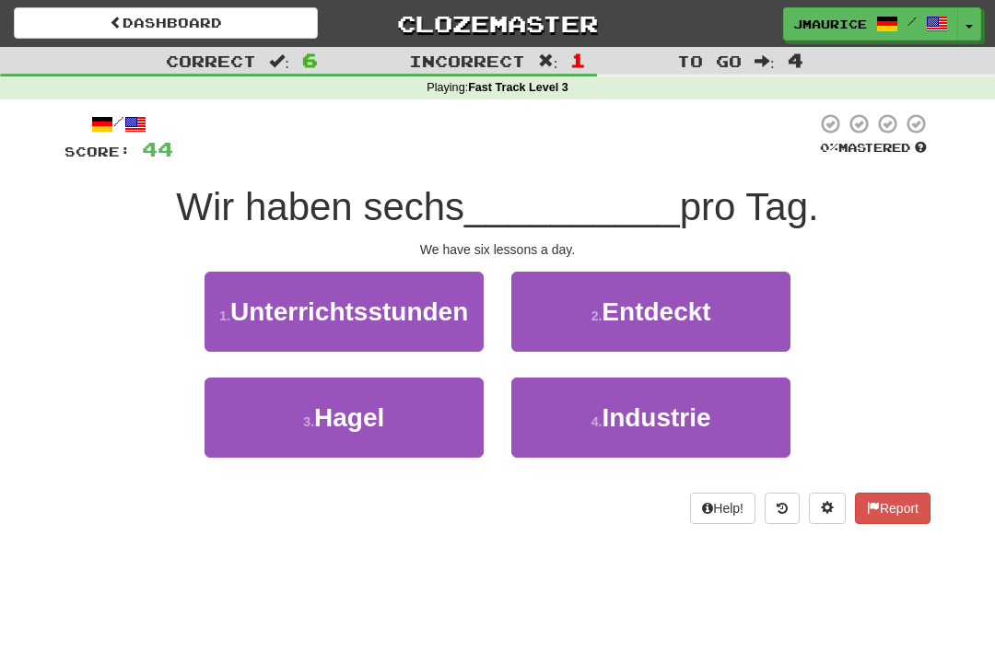
click at [367, 322] on span "Unterrichtsstunden" at bounding box center [349, 311] width 238 height 29
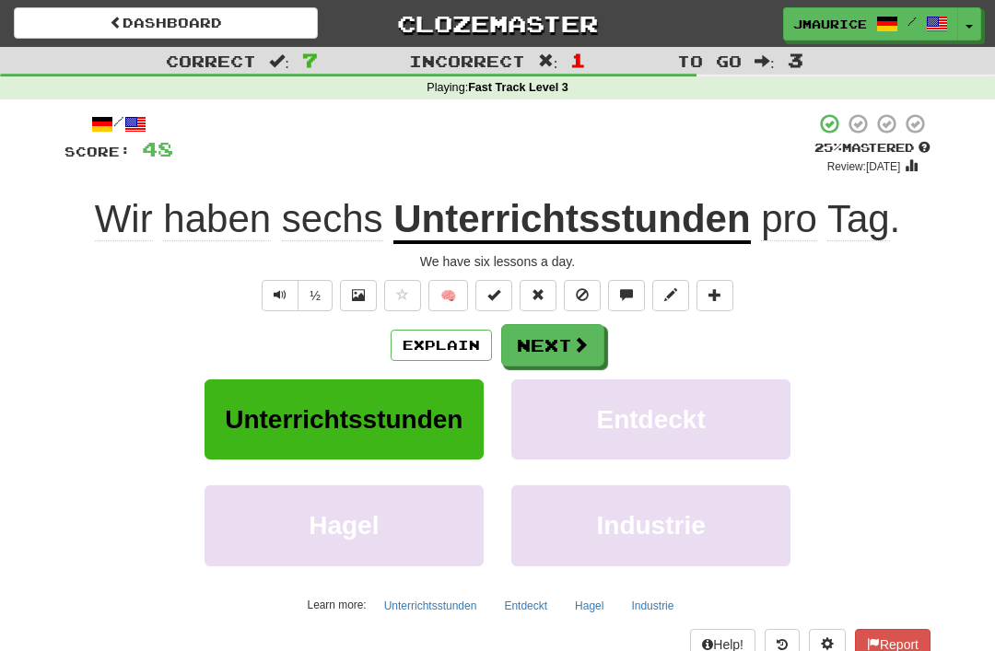
click at [537, 350] on button "Next" at bounding box center [552, 345] width 103 height 42
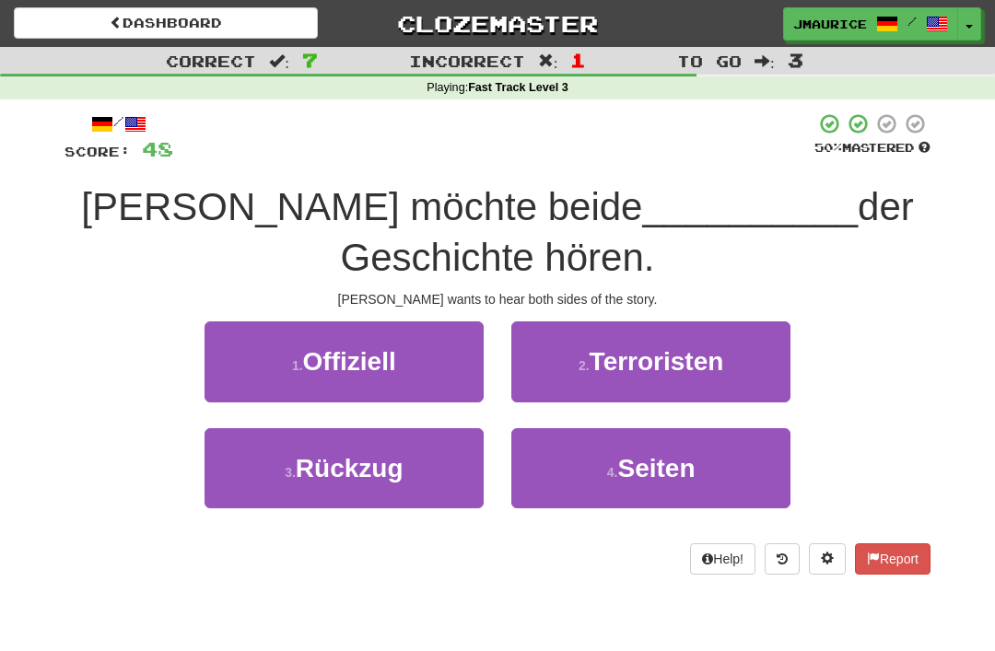
click at [583, 460] on button "4 . Seiten" at bounding box center [650, 468] width 279 height 80
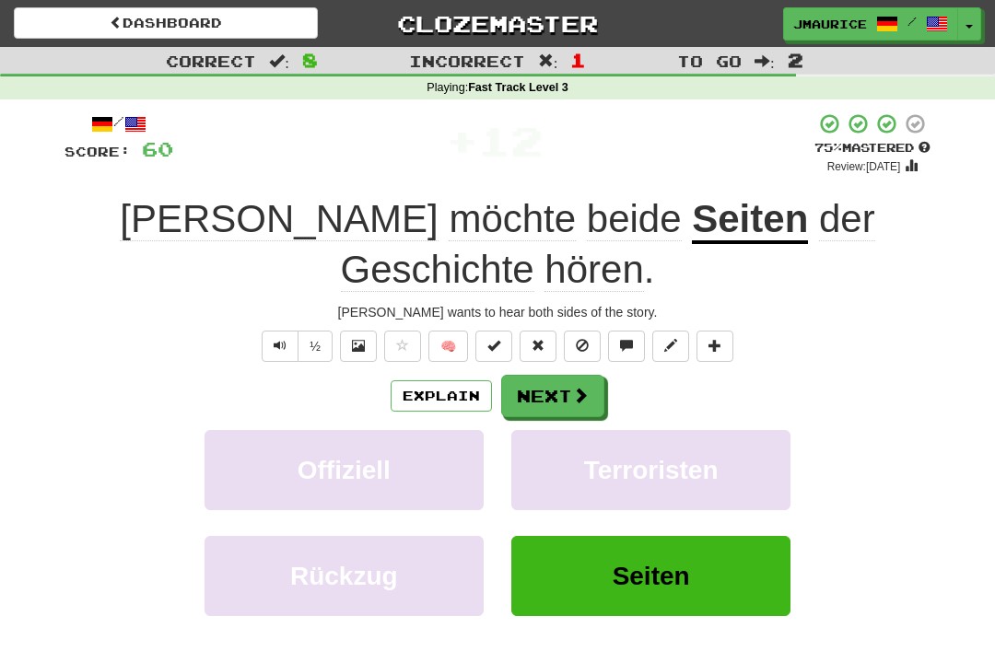
click at [543, 375] on button "Next" at bounding box center [552, 396] width 103 height 42
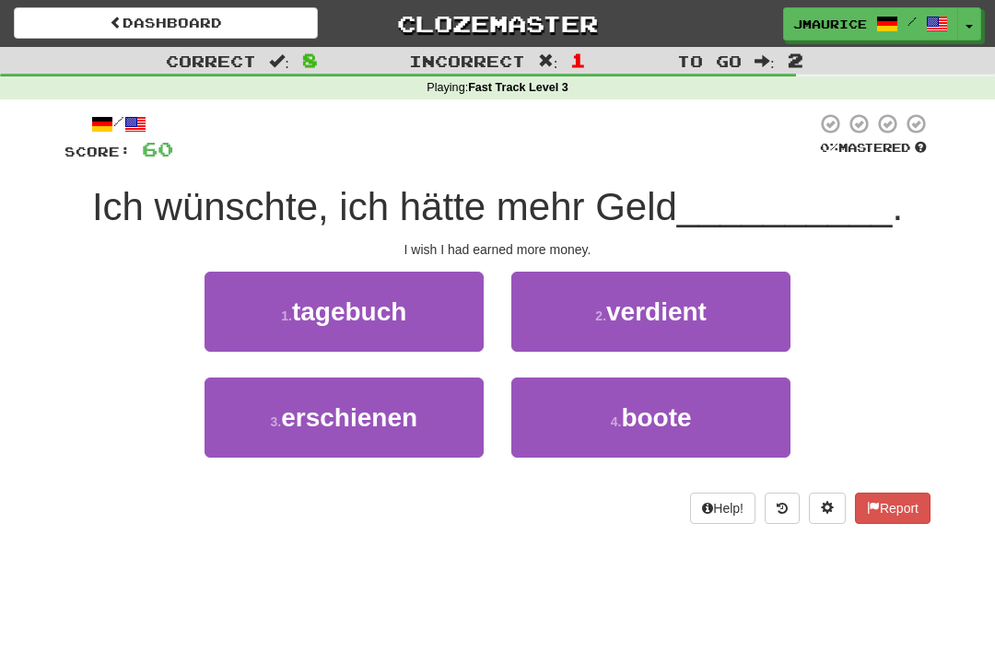
click at [585, 323] on button "2 . verdient" at bounding box center [650, 312] width 279 height 80
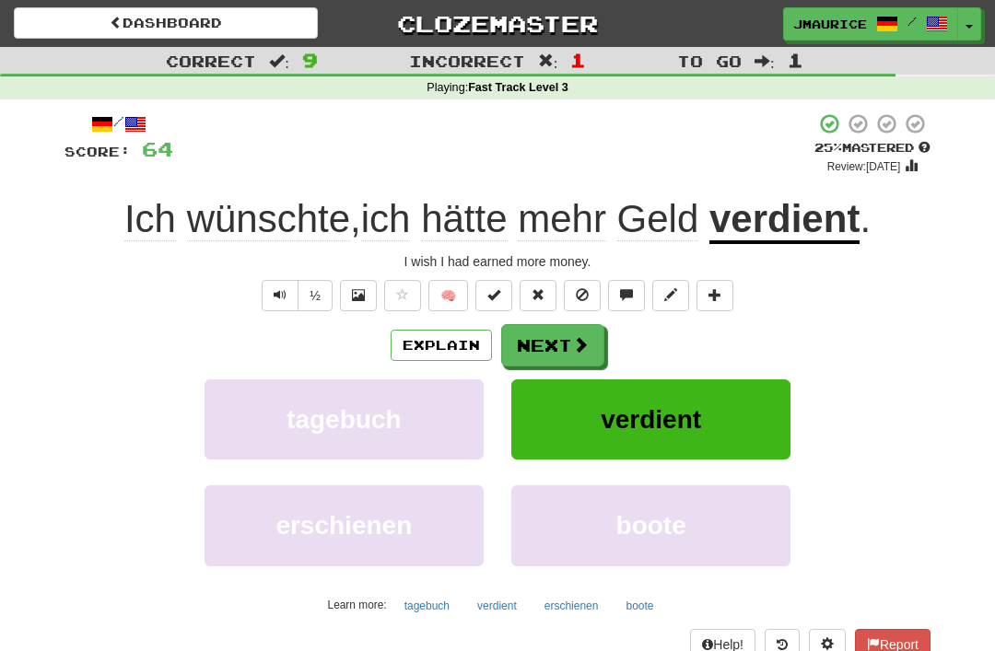
click at [534, 346] on button "Next" at bounding box center [552, 345] width 103 height 42
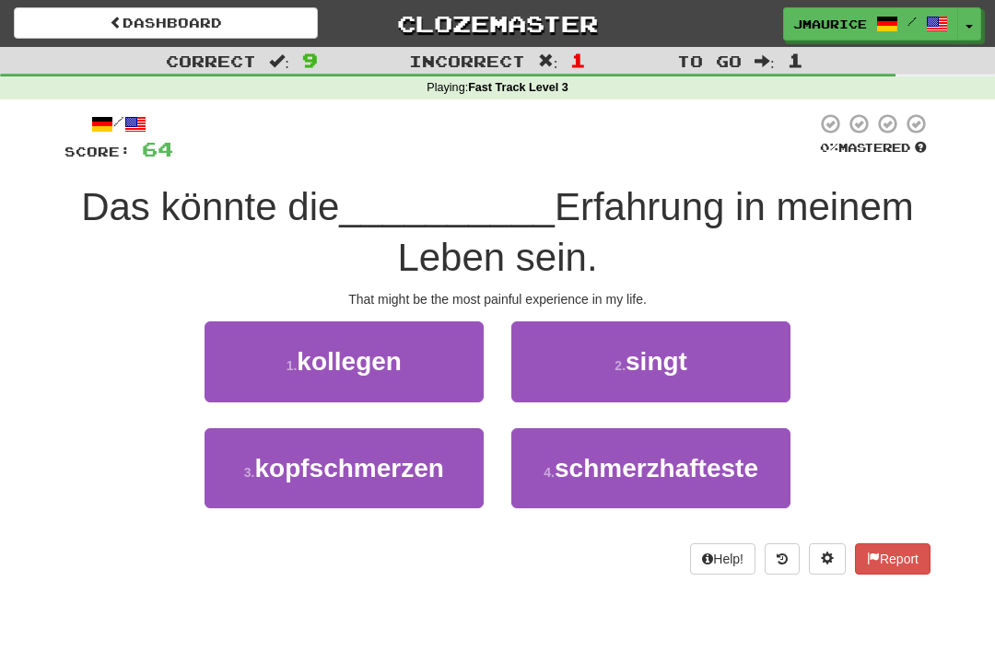
click at [601, 464] on span "schmerzhafteste" at bounding box center [656, 468] width 204 height 29
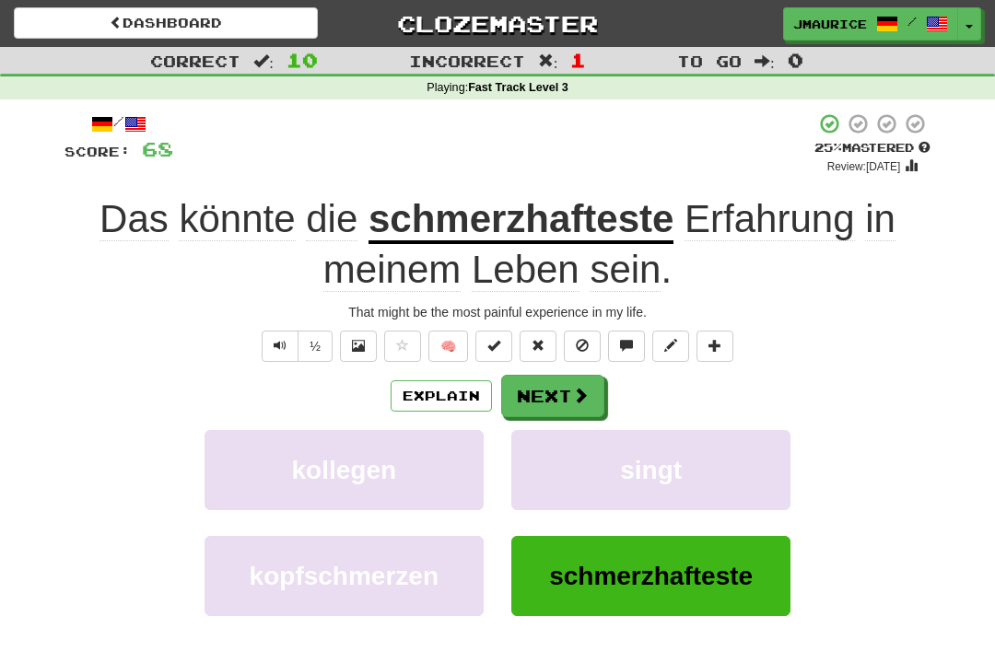
click at [545, 384] on button "Next" at bounding box center [552, 396] width 103 height 42
